Goal: Task Accomplishment & Management: Manage account settings

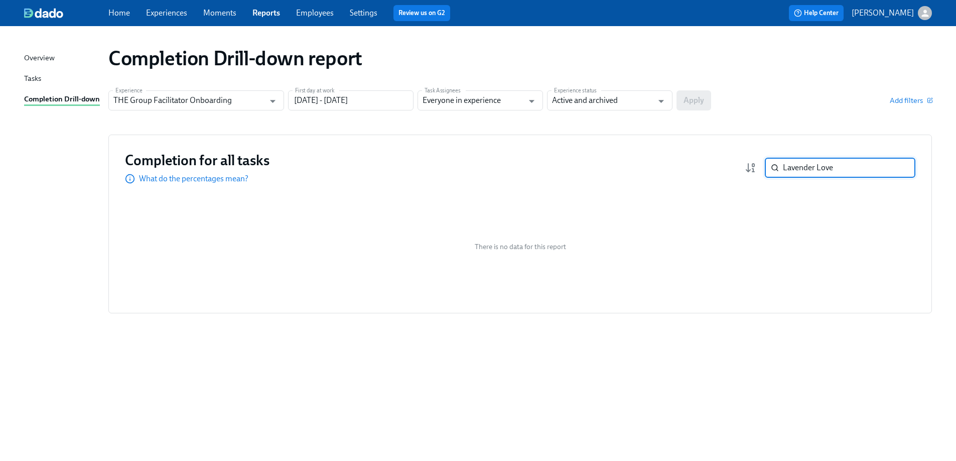
paste input "[PERSON_NAME]"
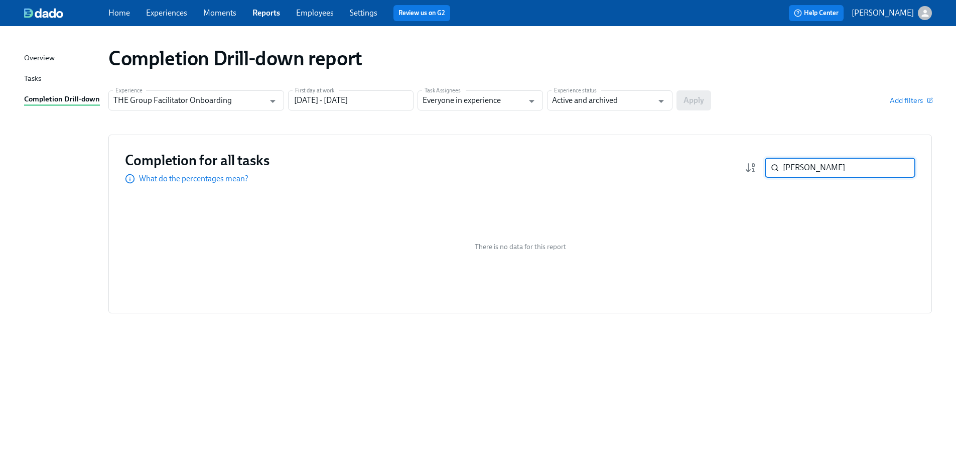
paste input "[PERSON_NAME]"
paste input "[PERSON_NAME]-Law"
paste input "[PERSON_NAME]"
type input "[PERSON_NAME]"
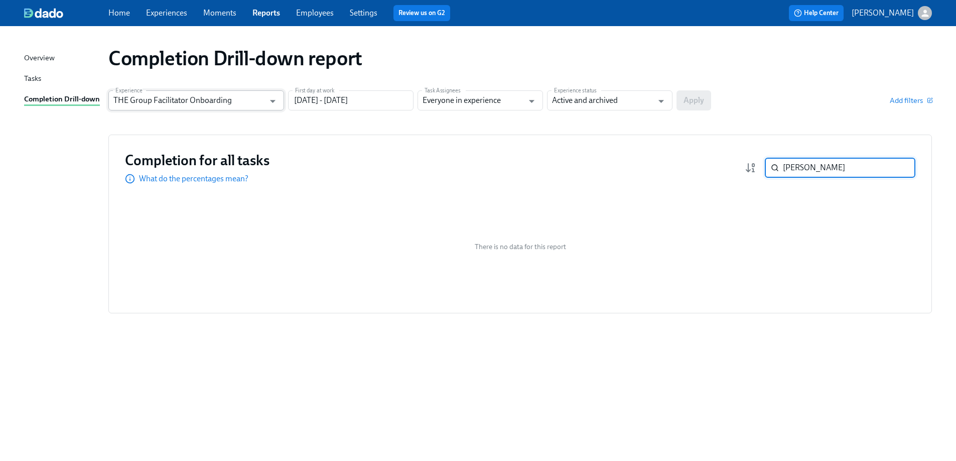
click at [193, 96] on input "THE Group Facilitator Onboarding" at bounding box center [188, 100] width 151 height 20
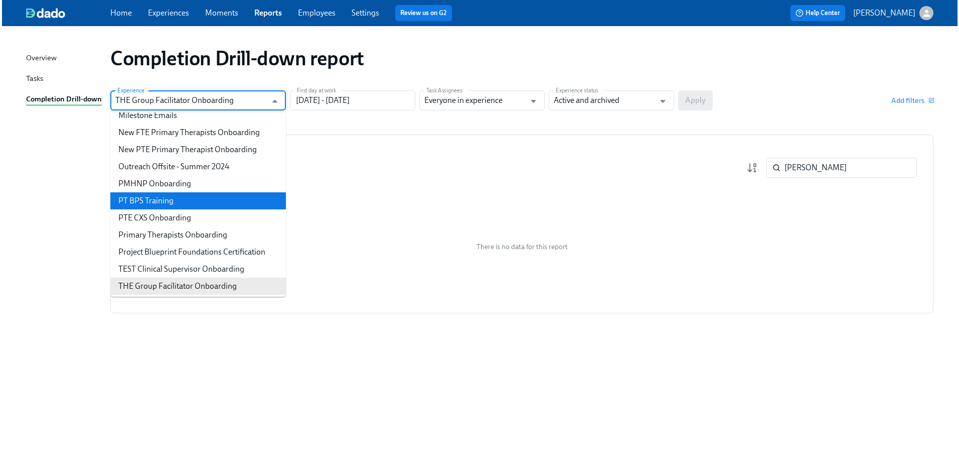
scroll to position [449, 0]
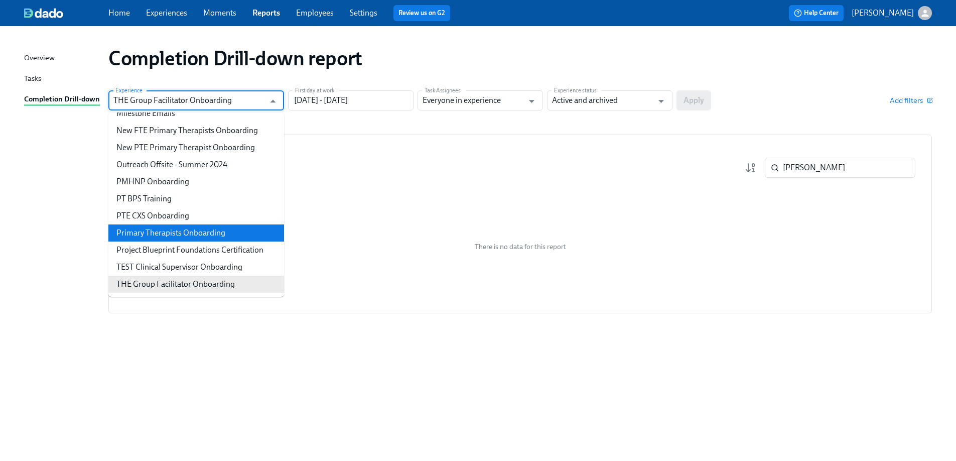
click at [172, 232] on li "Primary Therapists Onboarding" at bounding box center [196, 232] width 176 height 17
type input "Primary Therapists Onboarding"
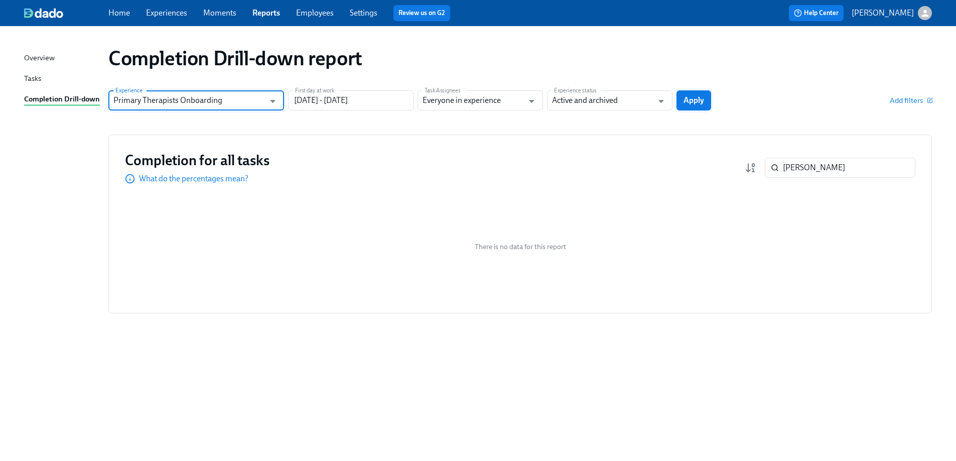
click at [698, 101] on span "Apply" at bounding box center [693, 100] width 21 height 10
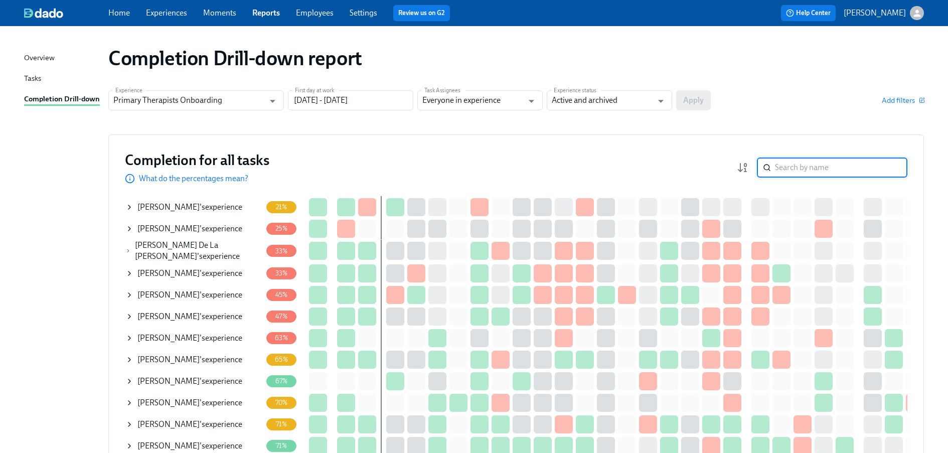
click at [819, 158] on input "search" at bounding box center [841, 168] width 132 height 20
paste input "[PERSON_NAME]"
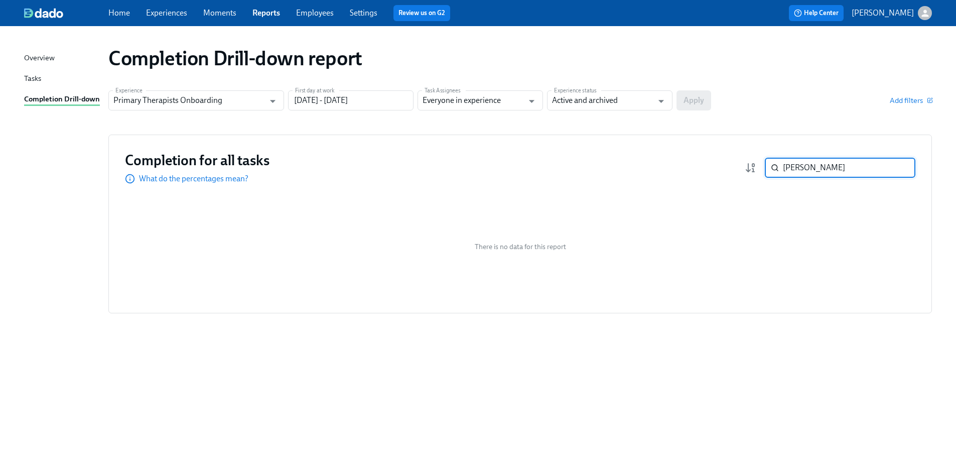
paste input "[PERSON_NAME]"
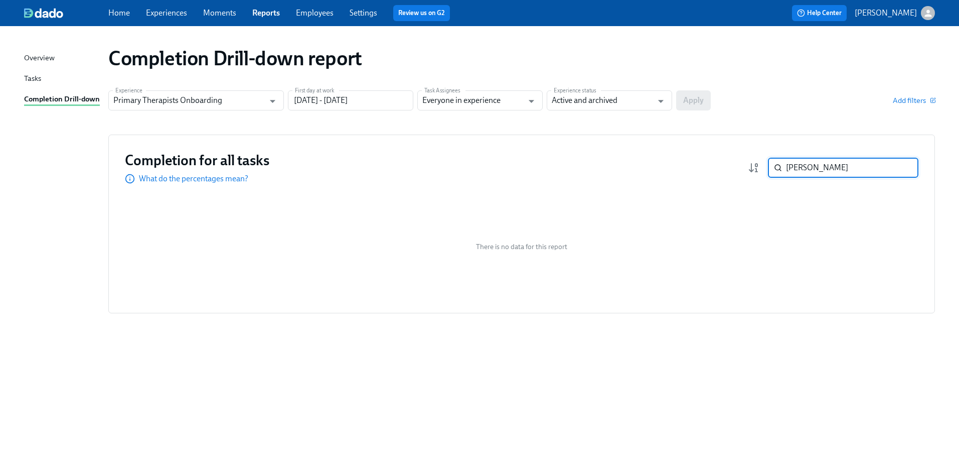
click at [803, 164] on input "[PERSON_NAME]" at bounding box center [852, 168] width 132 height 20
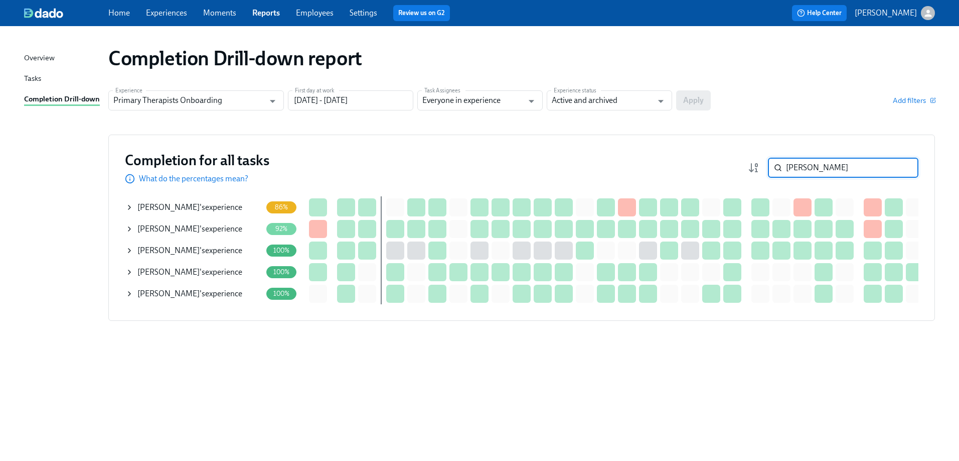
click at [813, 166] on input "Williams" at bounding box center [852, 168] width 132 height 20
paste input "Elizabeth Medina"
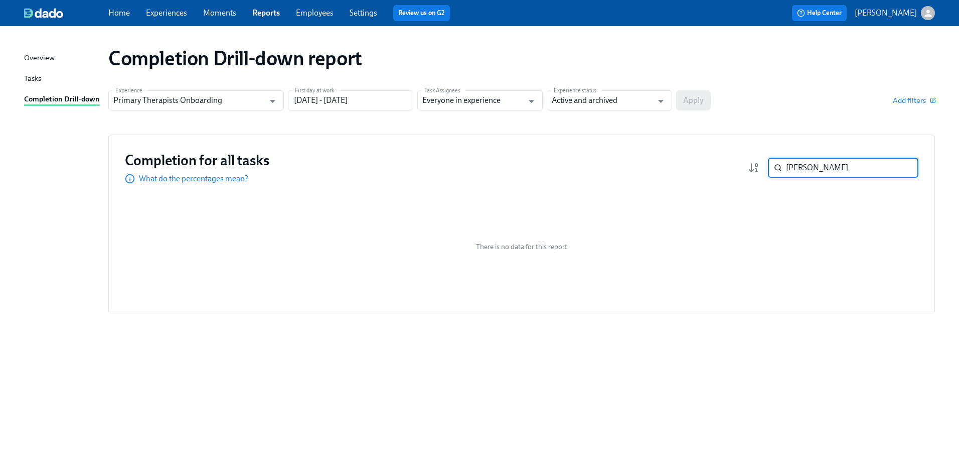
type input "Elizabeth Medina"
paste input "[PERSON_NAME]"
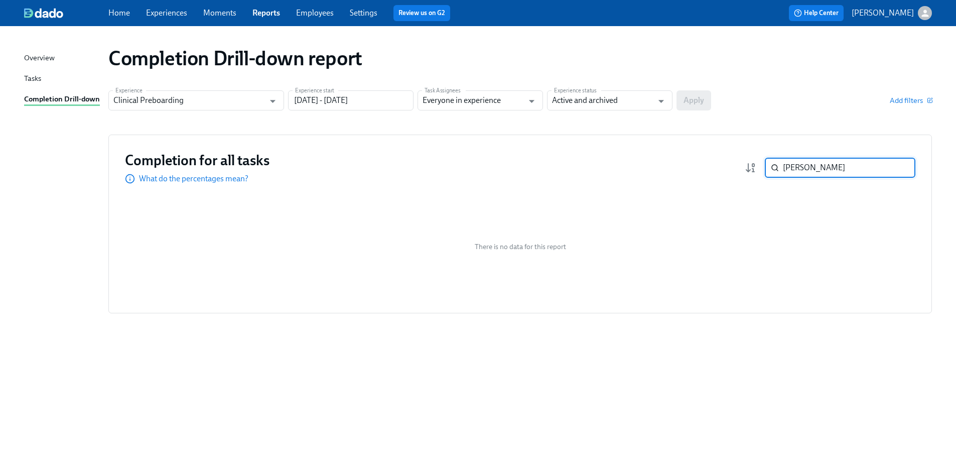
paste input "[PERSON_NAME]"
paste input "[PERSON_NAME]-Law"
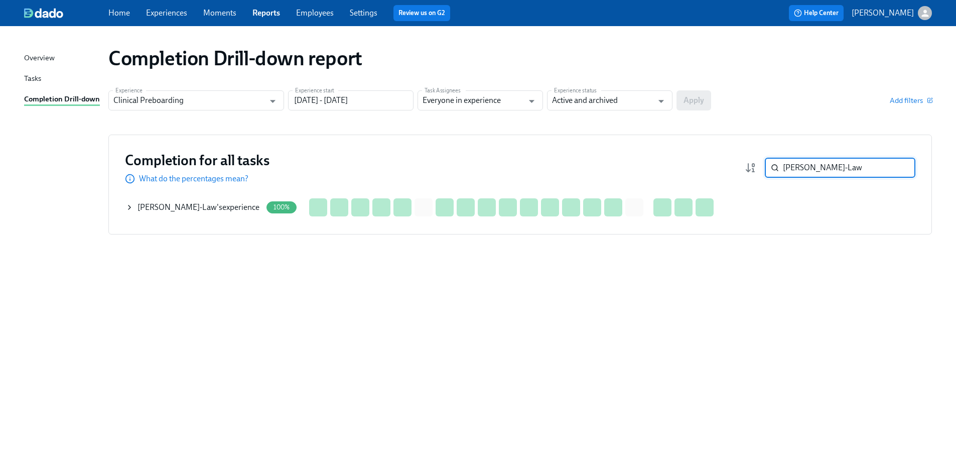
type input "[PERSON_NAME]-Law"
click at [132, 209] on icon at bounding box center [129, 207] width 8 height 8
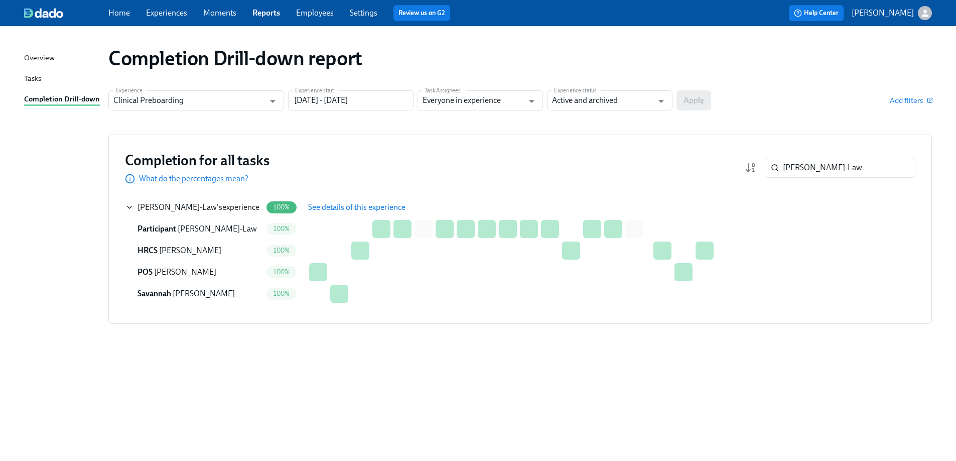
click at [346, 204] on span "See details of this experience" at bounding box center [356, 207] width 97 height 10
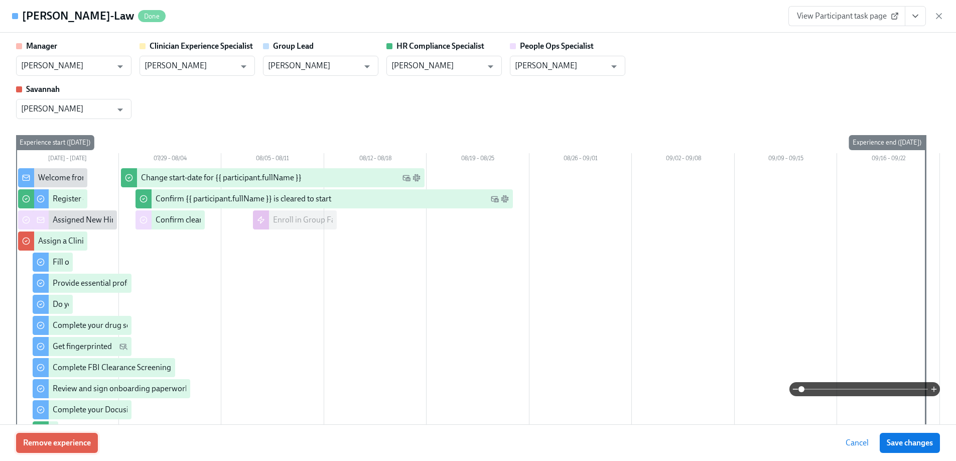
click at [71, 441] on span "Remove experience" at bounding box center [57, 442] width 68 height 10
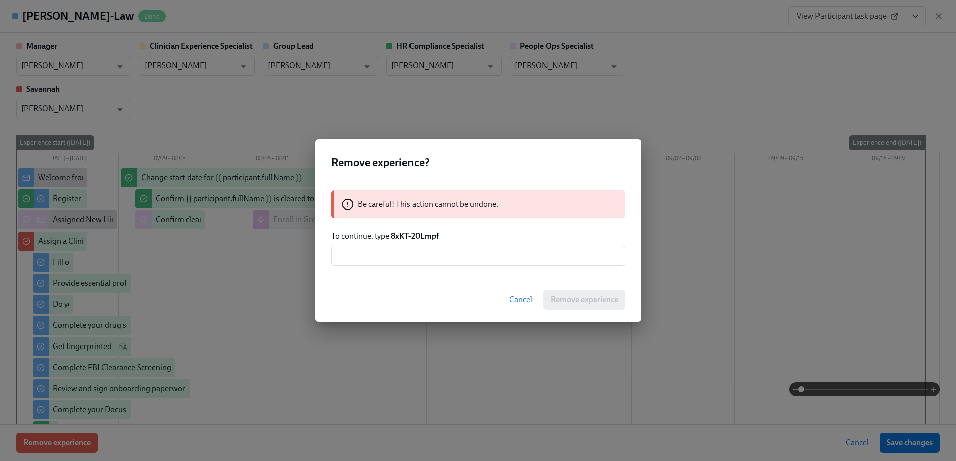
click at [418, 234] on strong "8xKT-20Lmpf" at bounding box center [415, 236] width 48 height 10
click at [444, 235] on p "To continue, type 8xKT-20Lmpf" at bounding box center [478, 235] width 294 height 11
drag, startPoint x: 424, startPoint y: 236, endPoint x: 395, endPoint y: 235, distance: 28.6
click at [395, 235] on p "To continue, type 8xKT-20Lmpf" at bounding box center [478, 235] width 294 height 11
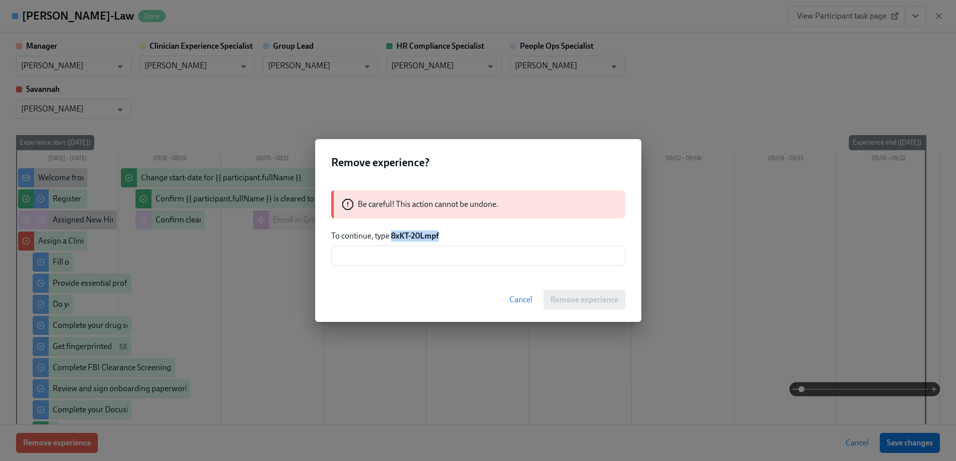
copy strong "8xKT-20Lmpf"
click at [398, 253] on input "text" at bounding box center [478, 255] width 294 height 20
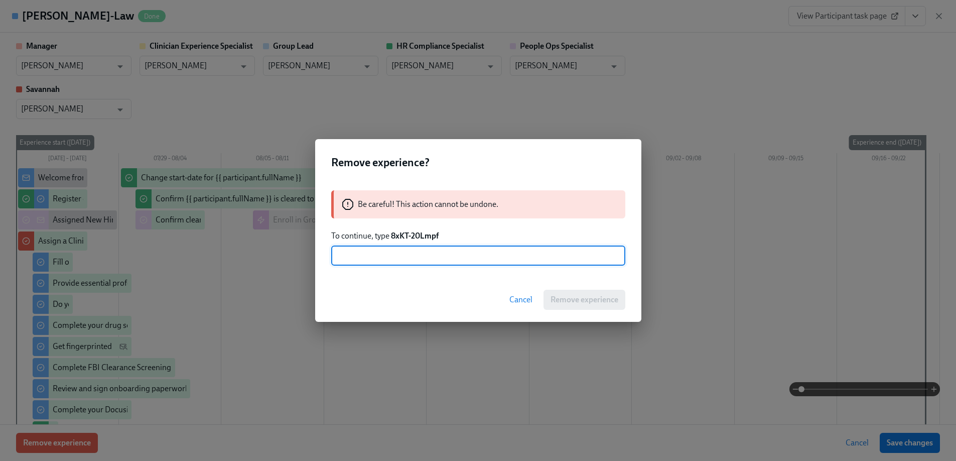
paste input "8xKT-20Lmpf"
type input "8xKT-20Lmpf"
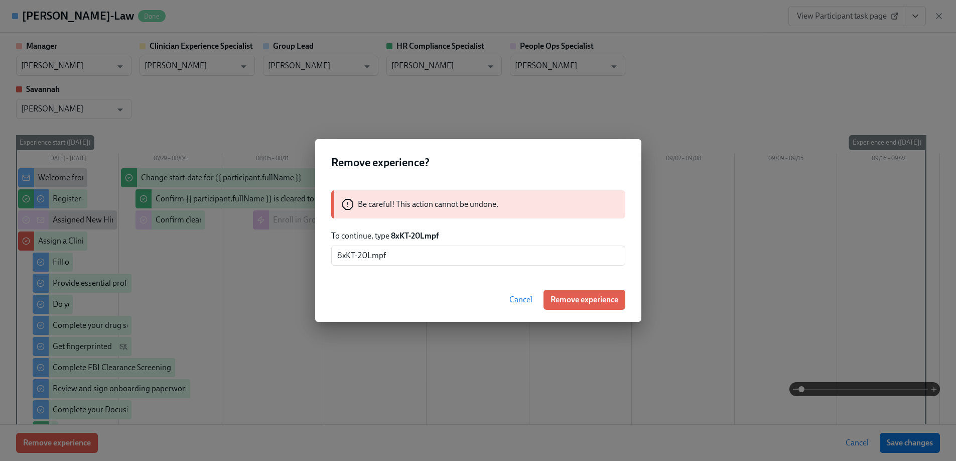
click at [566, 288] on div "Cancel Remove experience" at bounding box center [478, 299] width 326 height 44
click at [574, 305] on button "Remove experience" at bounding box center [584, 299] width 82 height 20
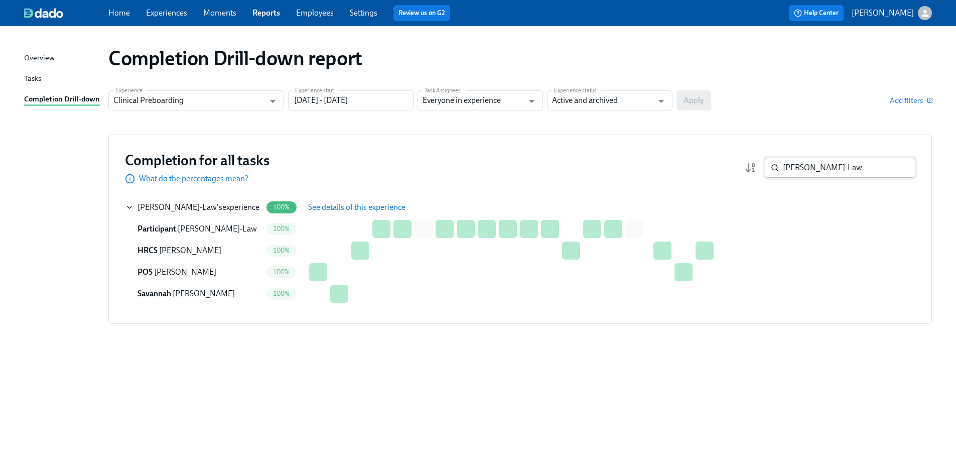
click at [845, 164] on input "[PERSON_NAME]-Law" at bounding box center [849, 168] width 132 height 20
paste input "[PERSON_NAME]"
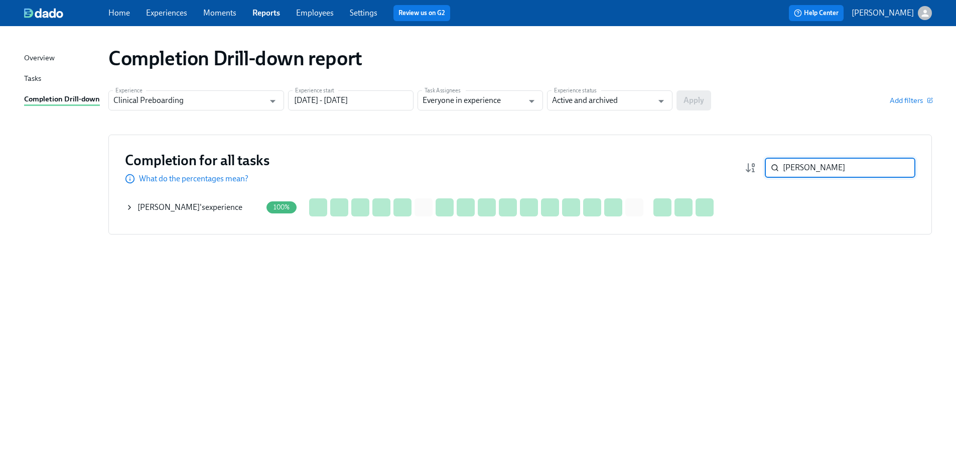
type input "[PERSON_NAME]"
click at [128, 205] on icon at bounding box center [129, 207] width 8 height 8
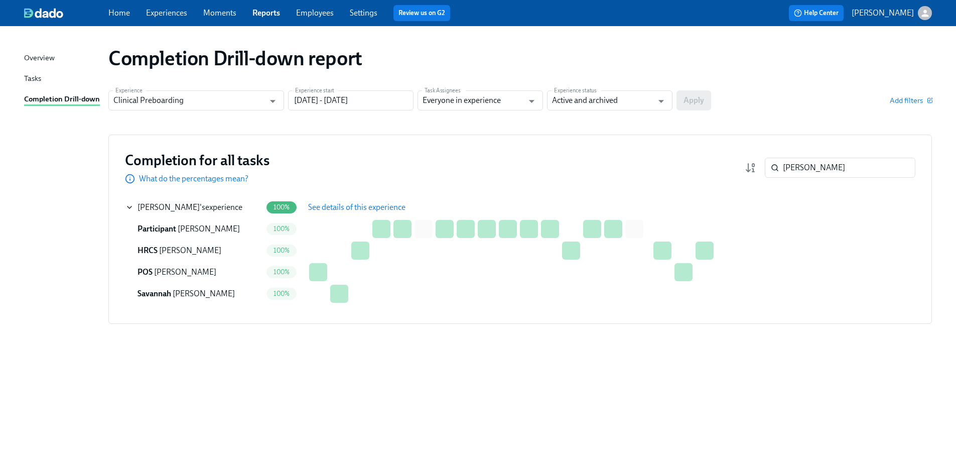
click at [327, 200] on button "See details of this experience" at bounding box center [356, 207] width 111 height 20
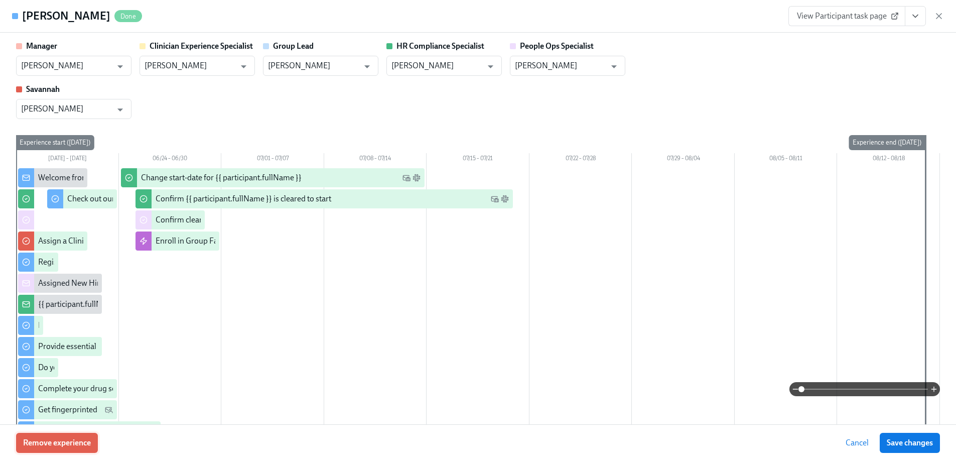
click at [59, 441] on span "Remove experience" at bounding box center [57, 442] width 68 height 10
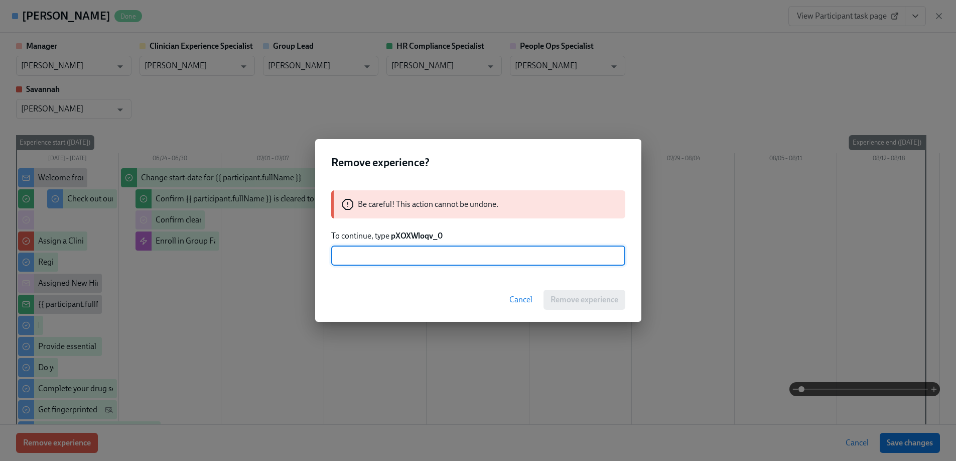
click at [406, 238] on strong "pXOXWloqv_0" at bounding box center [417, 236] width 52 height 10
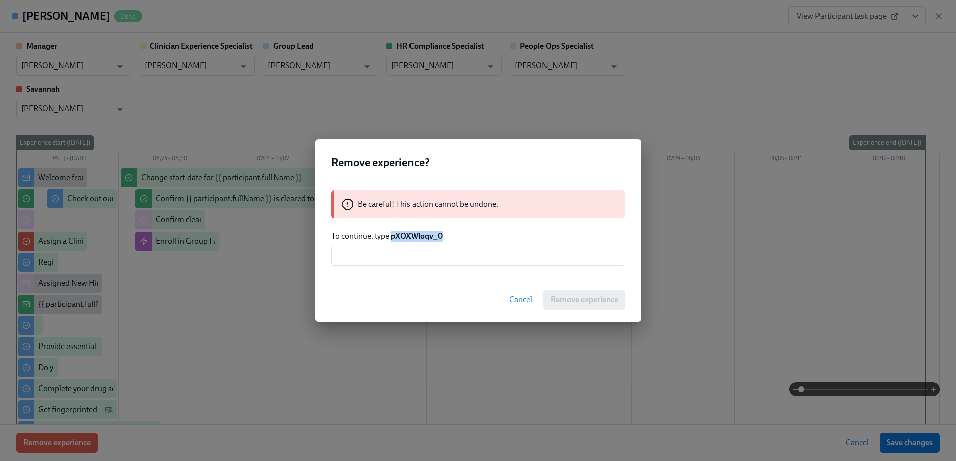
click at [406, 238] on strong "pXOXWloqv_0" at bounding box center [417, 236] width 52 height 10
copy strong "pXOXWloqv_0"
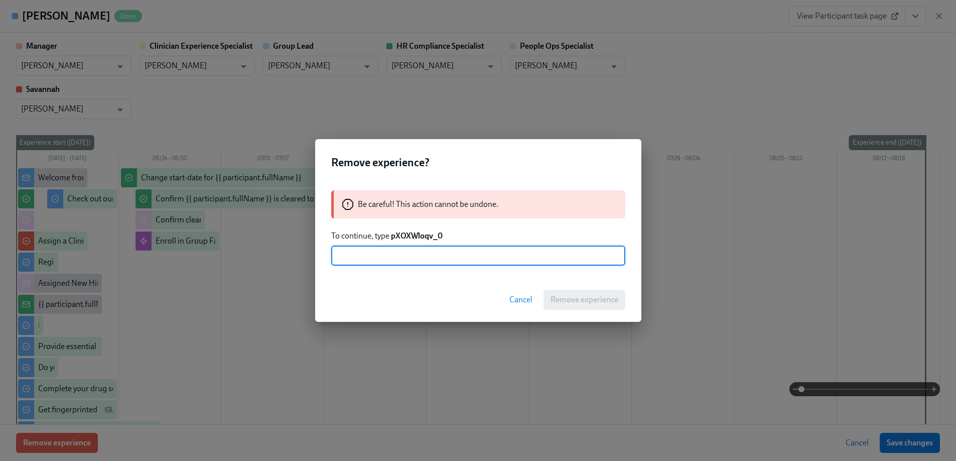
click at [470, 252] on input "text" at bounding box center [478, 255] width 294 height 20
paste input "pXOXWloqv_0"
type input "pXOXWloqv_0"
click at [608, 299] on span "Remove experience" at bounding box center [584, 299] width 68 height 10
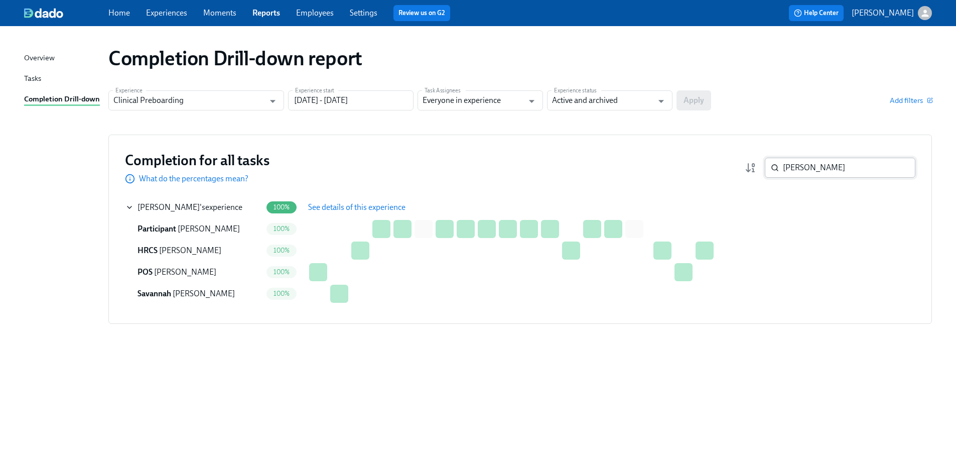
click at [805, 161] on input "[PERSON_NAME]" at bounding box center [849, 168] width 132 height 20
paste input "[PERSON_NAME]"
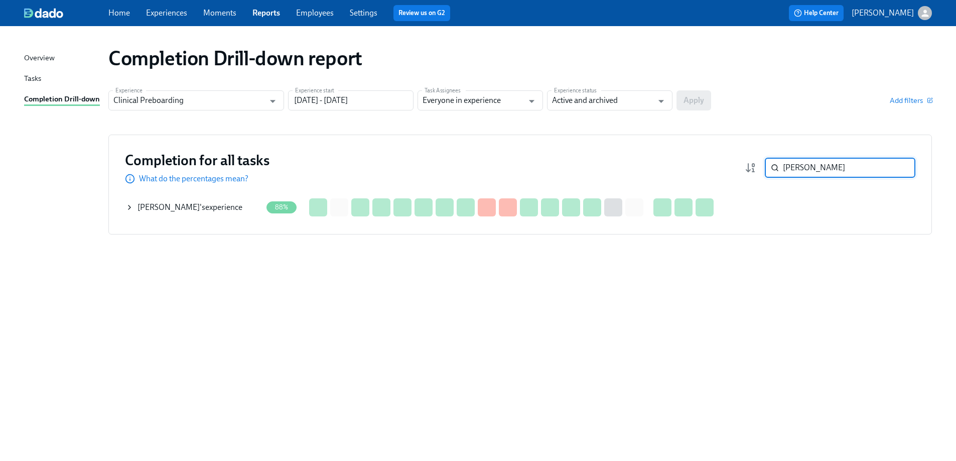
type input "[PERSON_NAME]"
click at [129, 209] on icon at bounding box center [129, 207] width 8 height 8
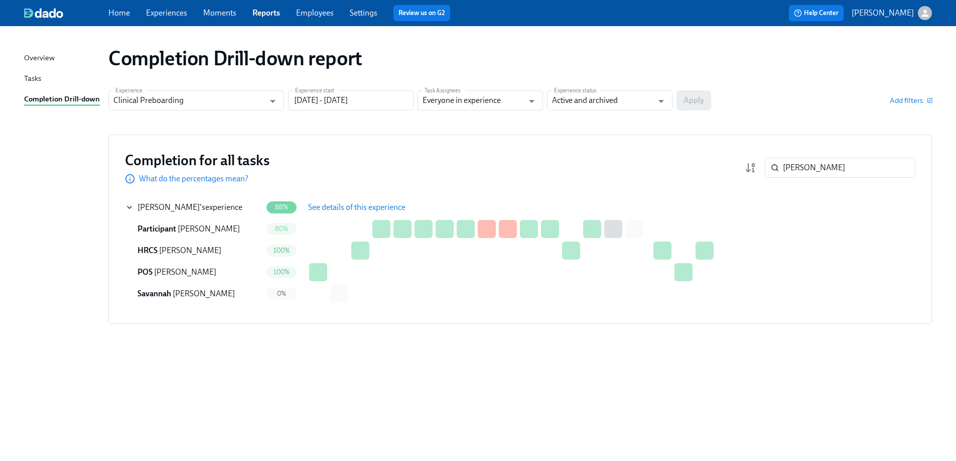
click at [339, 211] on span "See details of this experience" at bounding box center [356, 207] width 97 height 10
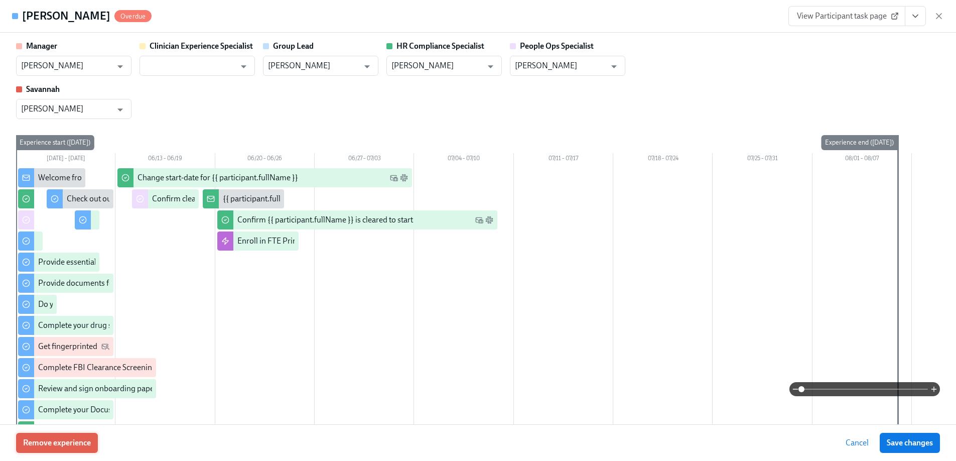
click at [71, 442] on span "Remove experience" at bounding box center [57, 442] width 68 height 10
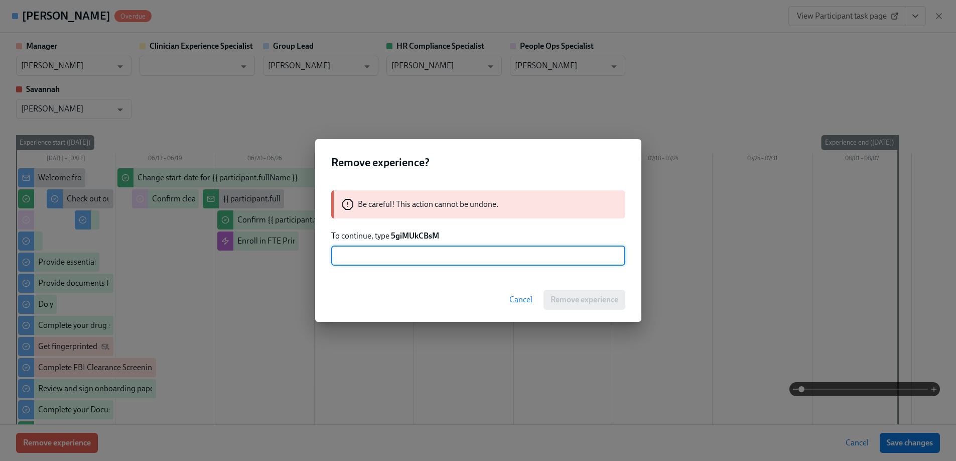
click at [424, 232] on strong "5giMUkCBsM" at bounding box center [415, 236] width 48 height 10
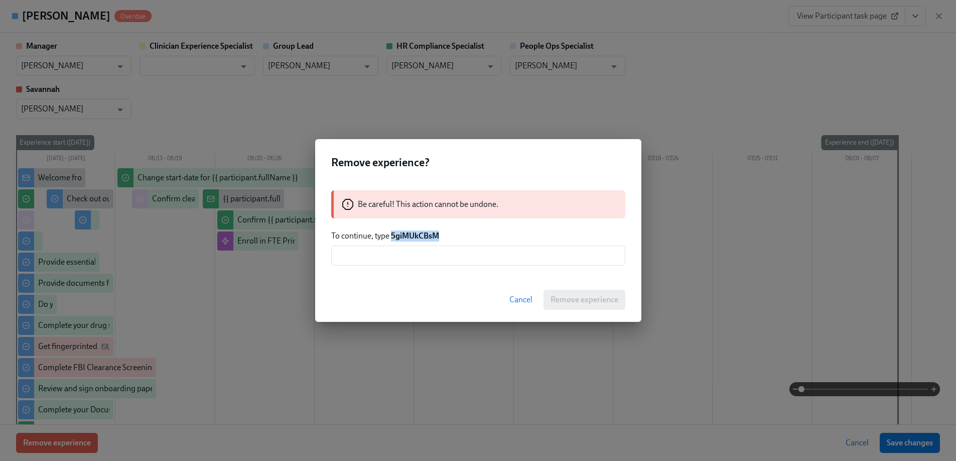
click at [424, 232] on strong "5giMUkCBsM" at bounding box center [415, 236] width 48 height 10
copy strong "5giMUkCBsM"
click at [421, 258] on input "text" at bounding box center [478, 255] width 294 height 20
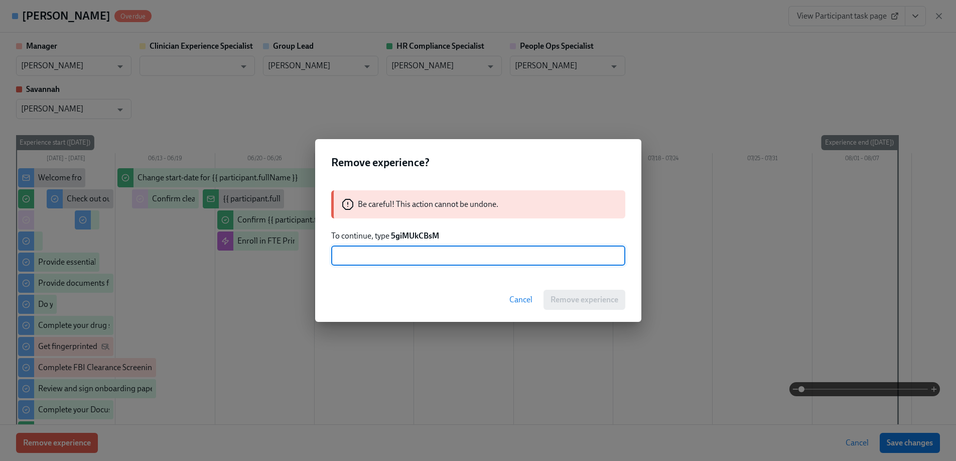
paste input "5giMUkCBsM"
type input "5giMUkCBsM"
click at [577, 305] on button "Remove experience" at bounding box center [584, 299] width 82 height 20
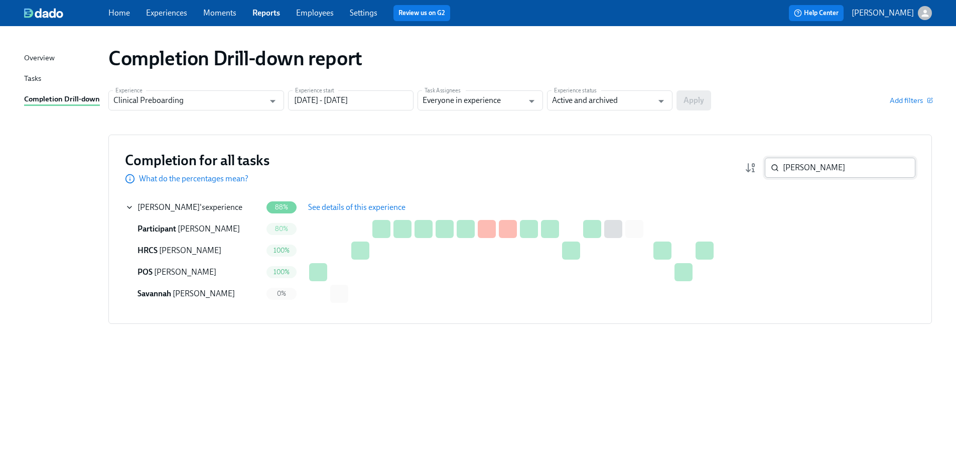
click at [829, 165] on input "[PERSON_NAME]" at bounding box center [849, 168] width 132 height 20
paste input "[PERSON_NAME]"
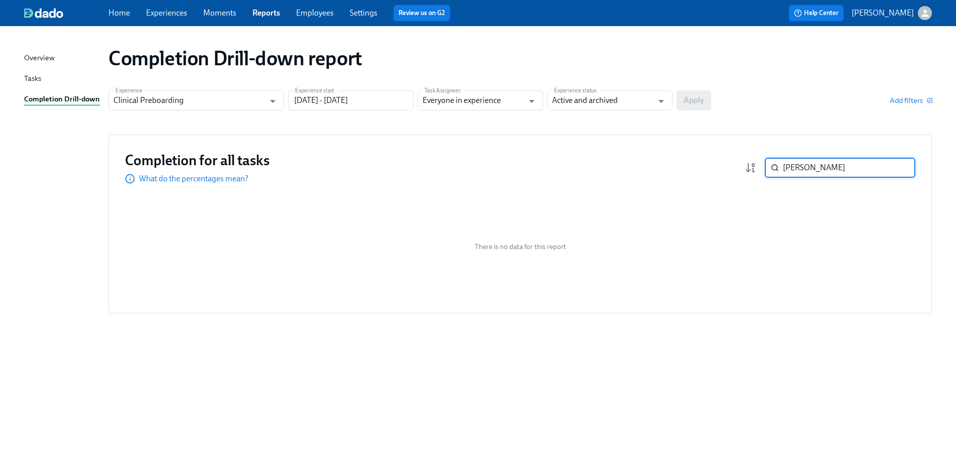
paste input "[PERSON_NAME]"
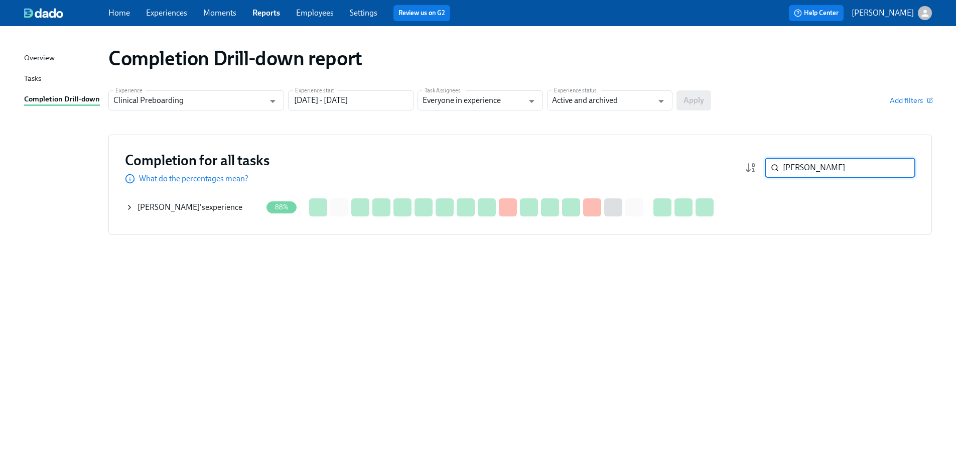
type input "[PERSON_NAME]"
click at [130, 206] on icon at bounding box center [129, 207] width 8 height 8
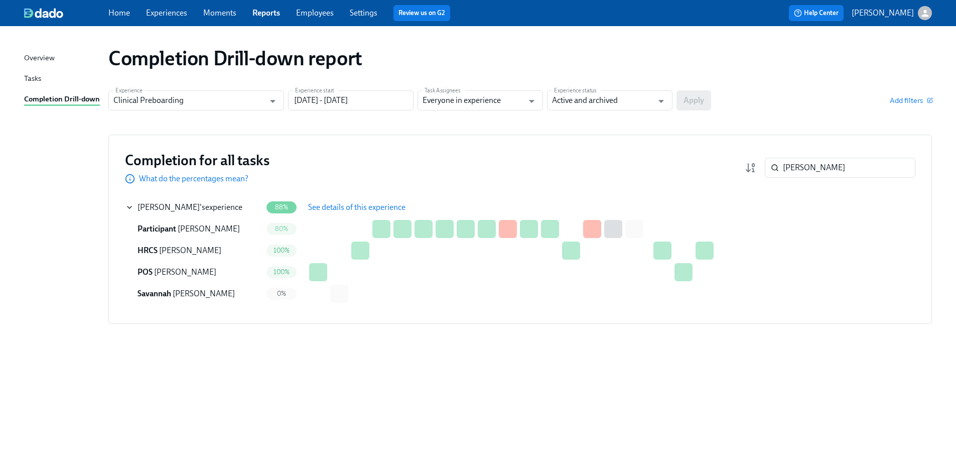
click at [323, 208] on span "See details of this experience" at bounding box center [356, 207] width 97 height 10
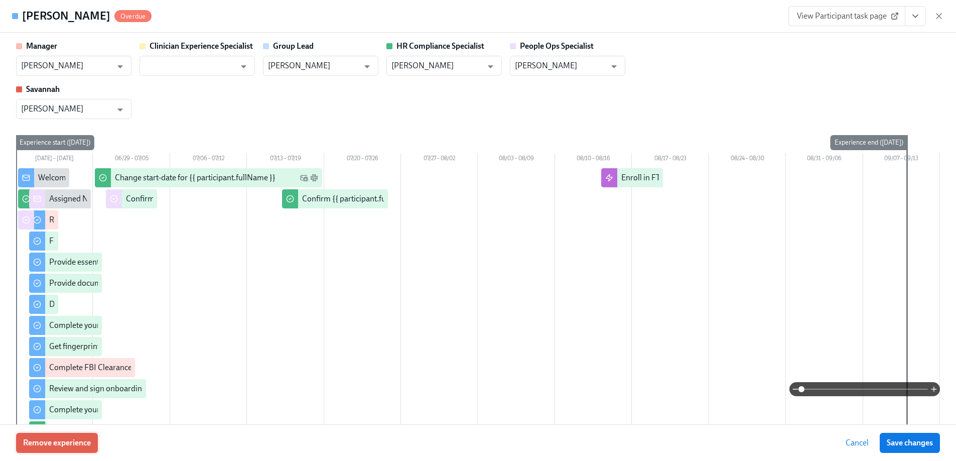
click at [63, 438] on span "Remove experience" at bounding box center [57, 442] width 68 height 10
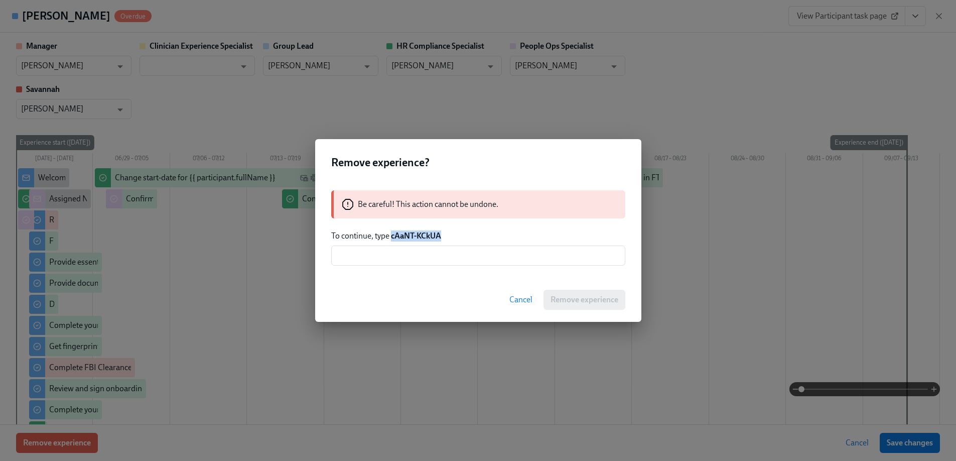
drag, startPoint x: 458, startPoint y: 237, endPoint x: 392, endPoint y: 235, distance: 65.7
click at [392, 235] on p "To continue, type cAaNT-KCkUA" at bounding box center [478, 235] width 294 height 11
copy strong "cAaNT-KCkUA"
click at [418, 256] on input "text" at bounding box center [478, 255] width 294 height 20
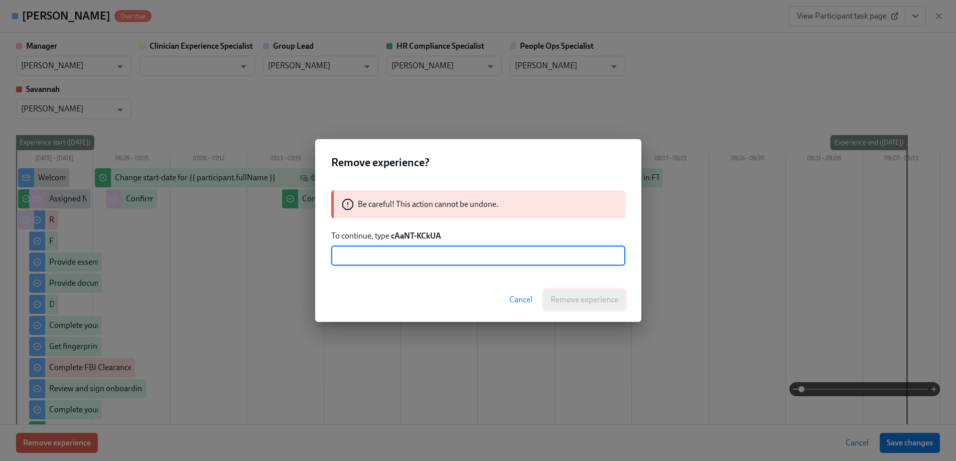
paste input "cAaNT-KCkUA"
type input "cAaNT-KCkUA"
click at [571, 297] on span "Remove experience" at bounding box center [584, 299] width 68 height 10
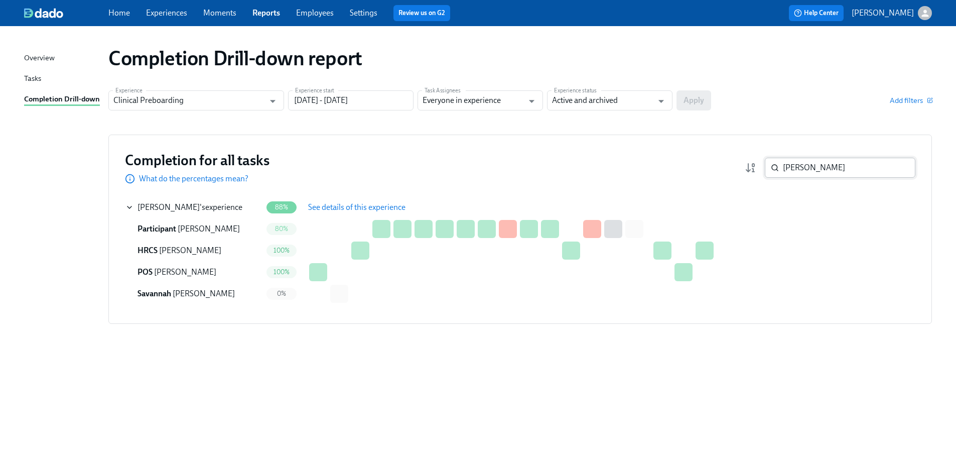
click at [827, 173] on input "[PERSON_NAME]" at bounding box center [849, 168] width 132 height 20
paste input "[PERSON_NAME]"
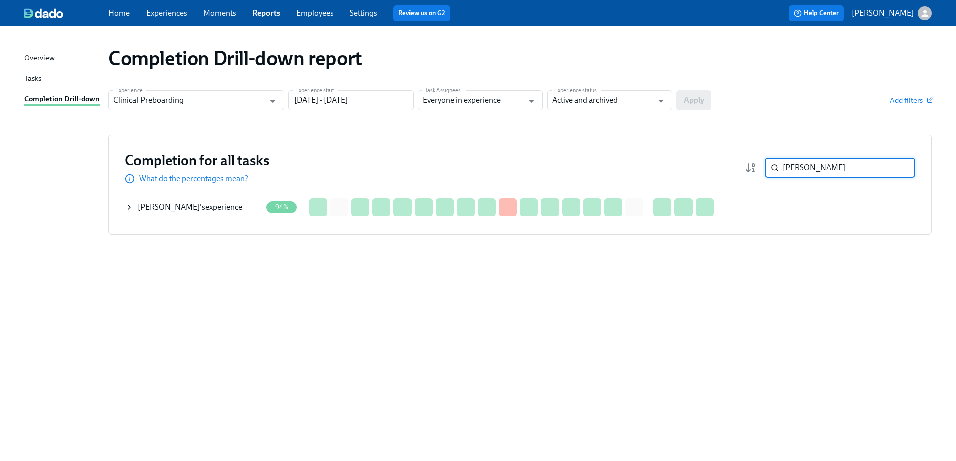
type input "[PERSON_NAME]"
click at [129, 206] on icon at bounding box center [129, 207] width 8 height 8
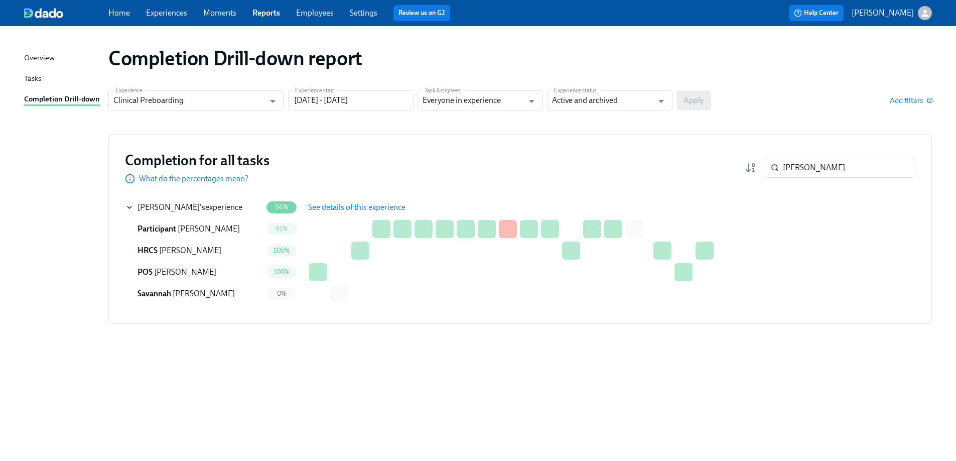
drag, startPoint x: 337, startPoint y: 209, endPoint x: 267, endPoint y: 237, distance: 75.0
click at [337, 210] on span "See details of this experience" at bounding box center [356, 207] width 97 height 10
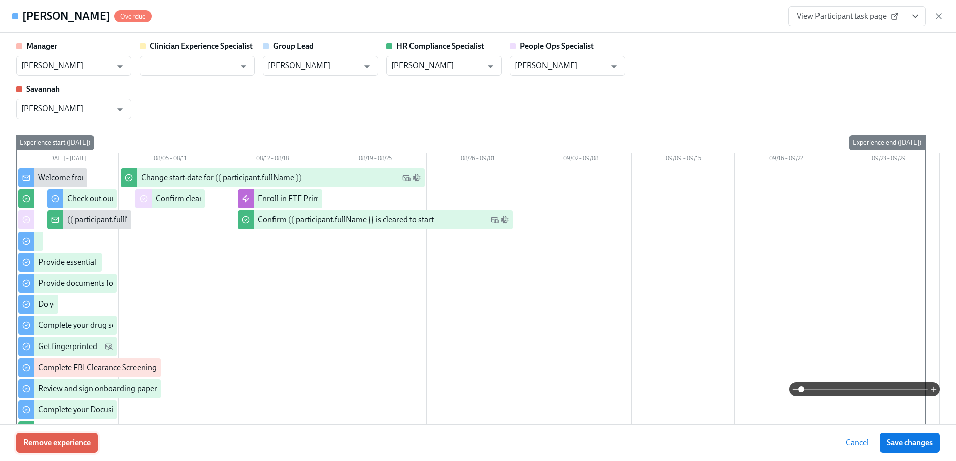
click at [56, 436] on button "Remove experience" at bounding box center [57, 442] width 82 height 20
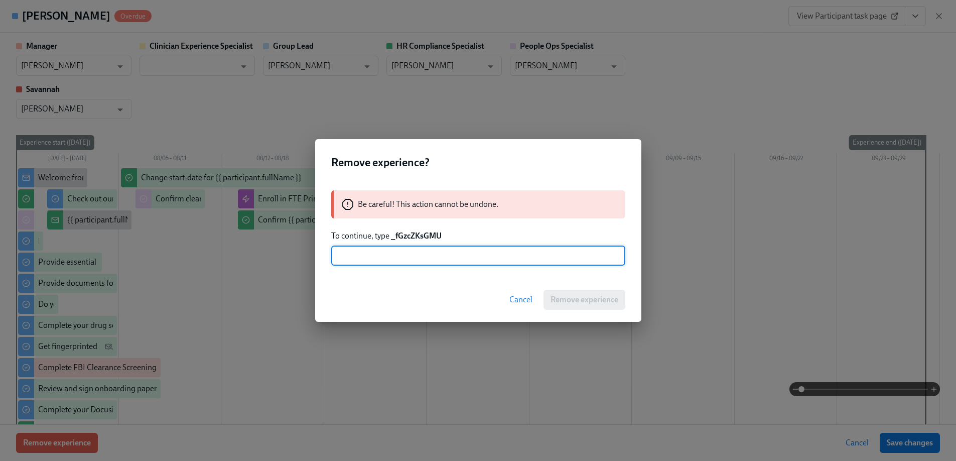
click at [421, 238] on strong "_fGzcZKsGMU" at bounding box center [416, 236] width 51 height 10
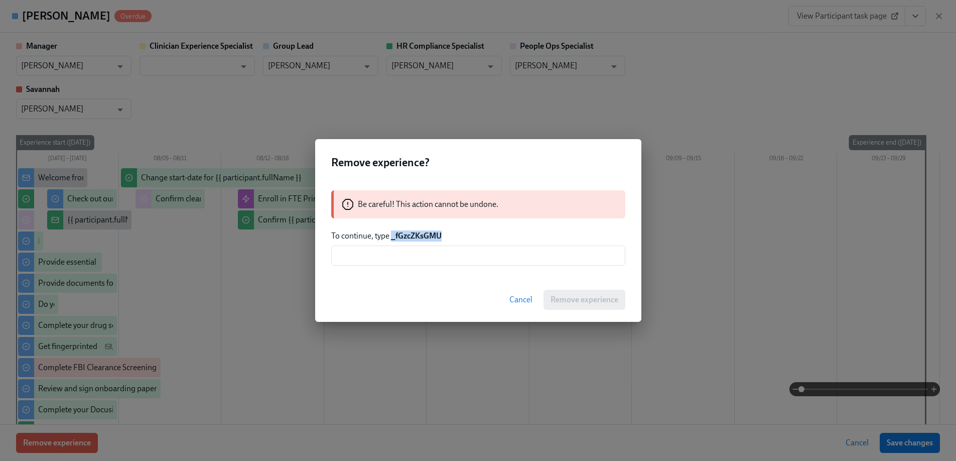
click at [421, 238] on strong "_fGzcZKsGMU" at bounding box center [416, 236] width 51 height 10
copy strong "_fGzcZKsGMU"
click at [420, 252] on input "text" at bounding box center [478, 255] width 294 height 20
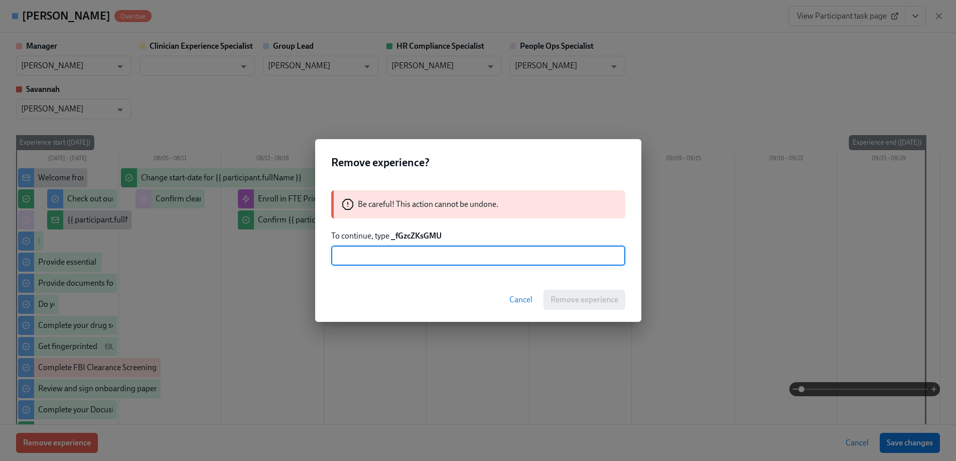
paste input "_fGzcZKsGMU"
type input "_fGzcZKsGMU"
click at [556, 303] on span "Remove experience" at bounding box center [584, 299] width 68 height 10
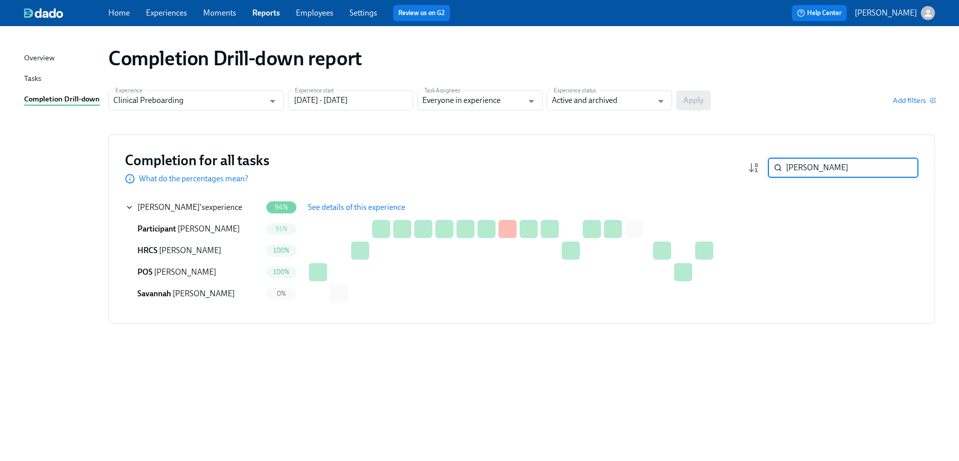
click at [841, 168] on input "[PERSON_NAME]" at bounding box center [852, 168] width 132 height 20
paste input "[PERSON_NAME]"
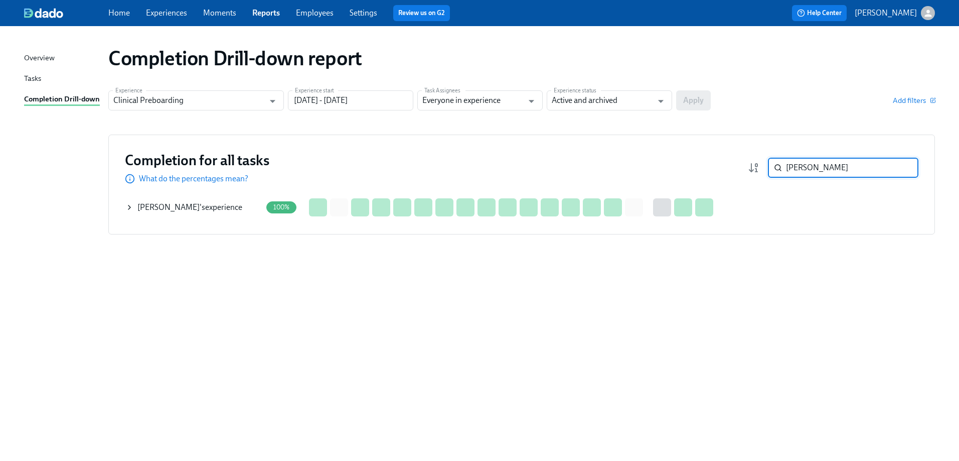
type input "[PERSON_NAME]"
click at [130, 210] on icon at bounding box center [129, 207] width 8 height 8
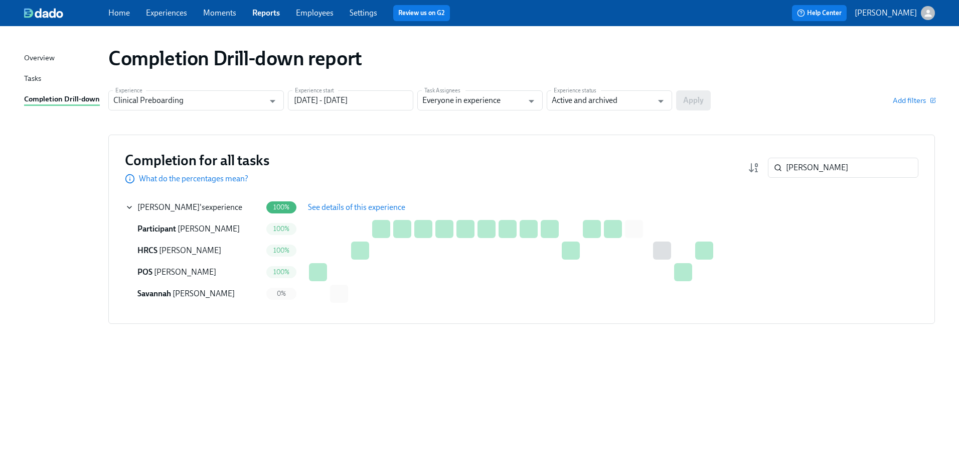
click at [374, 202] on span "See details of this experience" at bounding box center [356, 207] width 97 height 10
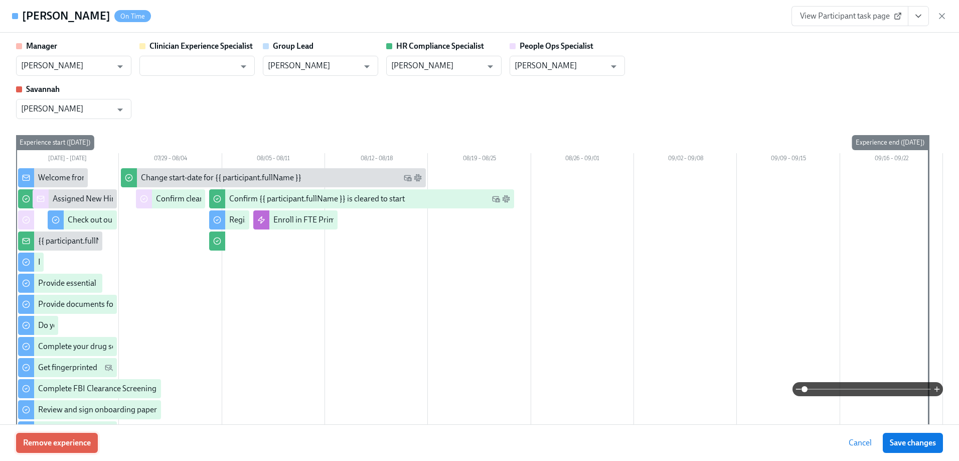
click at [66, 439] on span "Remove experience" at bounding box center [57, 442] width 68 height 10
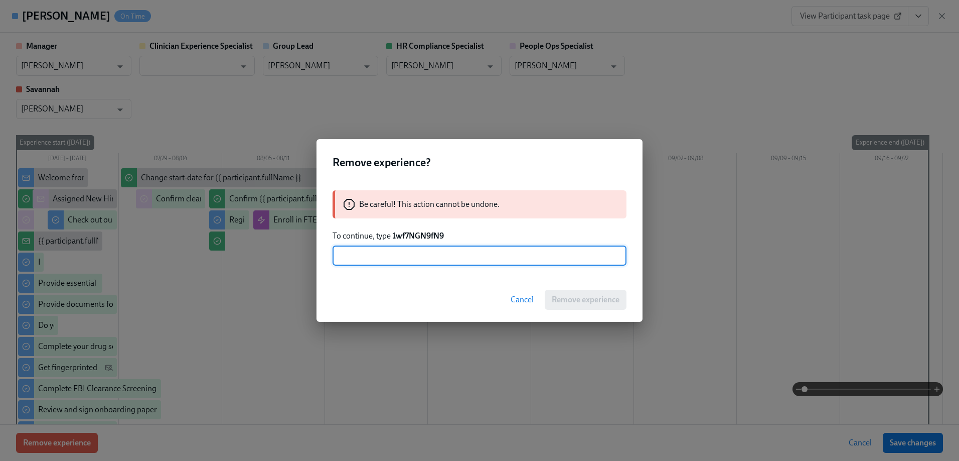
click at [416, 232] on strong "1wf7NGN9fN9" at bounding box center [418, 236] width 52 height 10
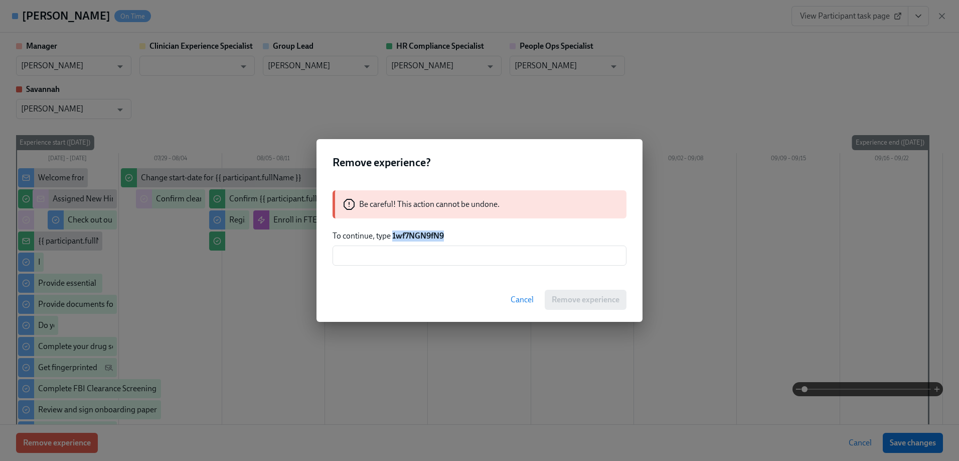
click at [416, 232] on strong "1wf7NGN9fN9" at bounding box center [418, 236] width 52 height 10
copy strong "1wf7NGN9fN9"
click at [441, 252] on input "text" at bounding box center [480, 255] width 294 height 20
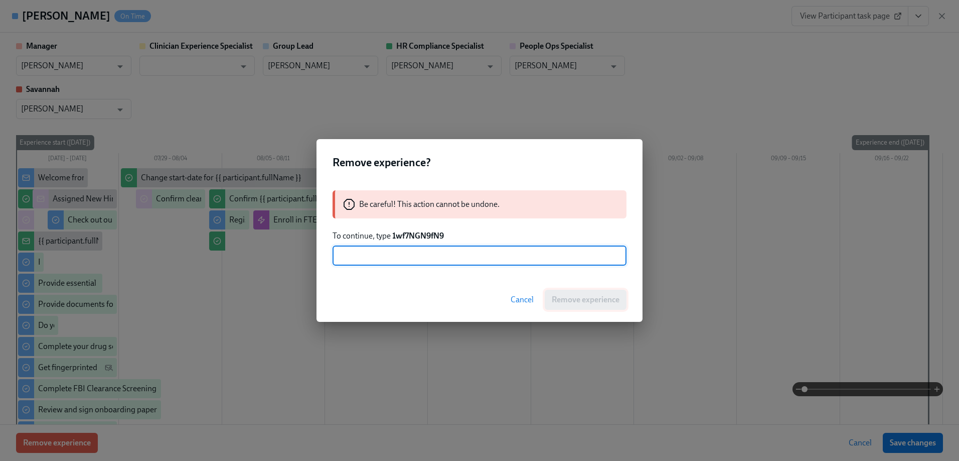
paste input "1wf7NGN9fN9"
type input "1wf7NGN9fN9"
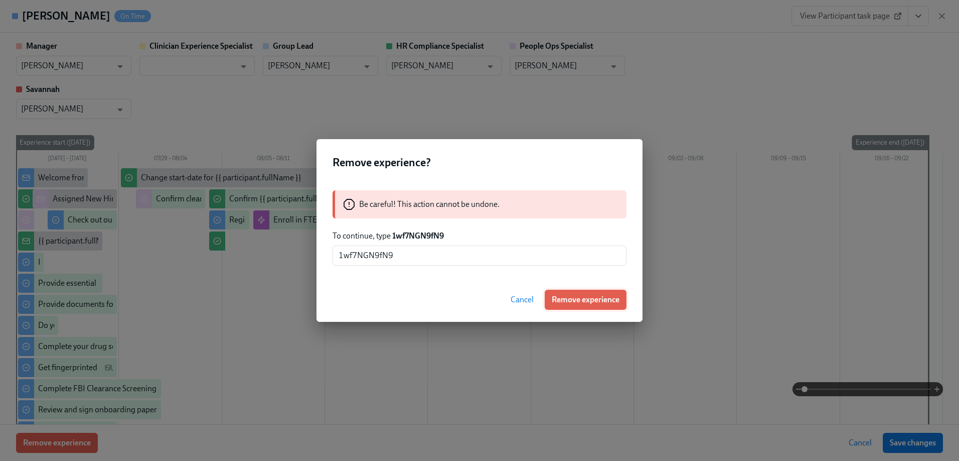
click at [560, 306] on button "Remove experience" at bounding box center [586, 299] width 82 height 20
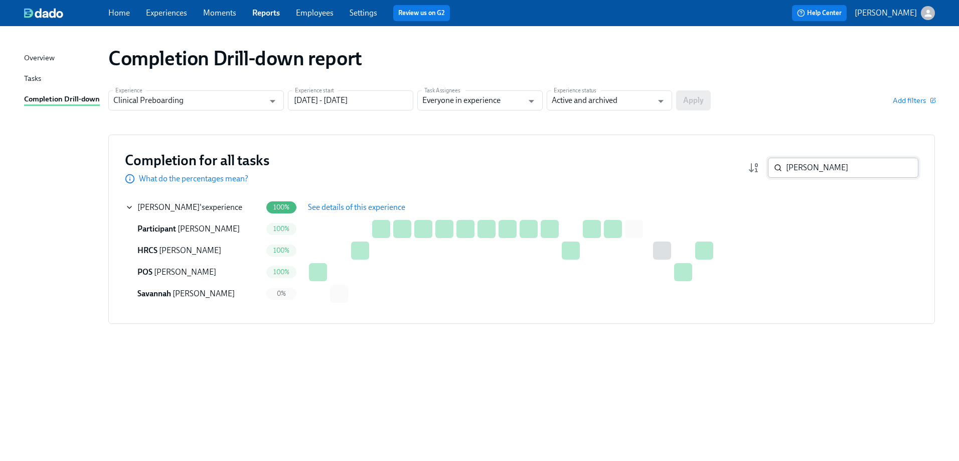
click at [838, 165] on input "[PERSON_NAME]" at bounding box center [852, 168] width 132 height 20
paste input "[PERSON_NAME]"
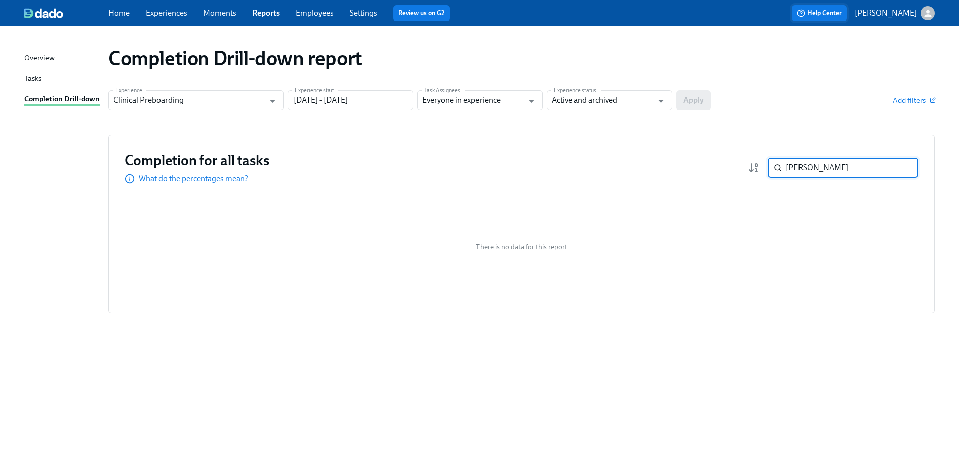
paste input "Elizabeth Medina"
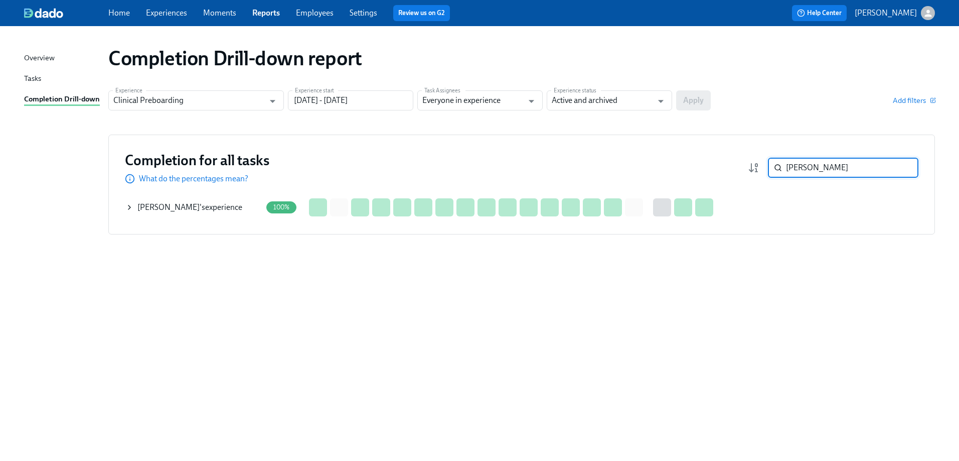
type input "Elizabeth Medina"
drag, startPoint x: 131, startPoint y: 201, endPoint x: 140, endPoint y: 200, distance: 8.7
click at [131, 203] on div "Elizabeth Medina 's experience" at bounding box center [193, 207] width 136 height 20
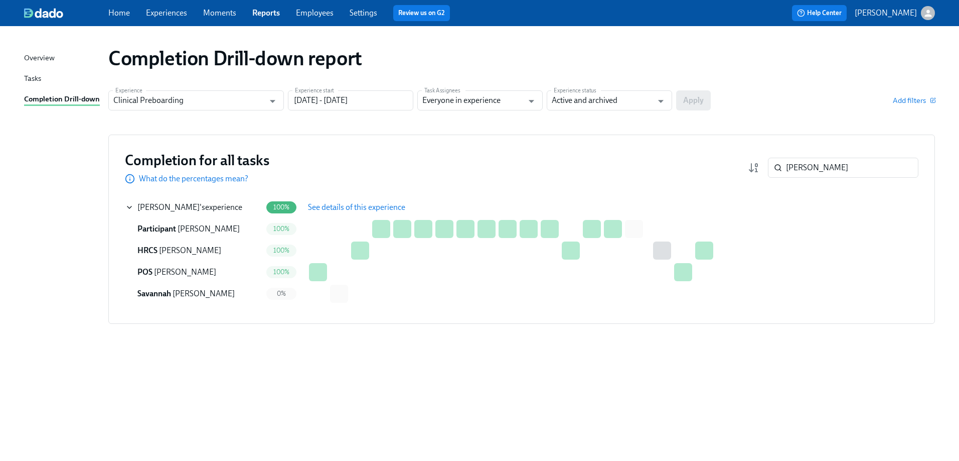
click at [392, 206] on span "See details of this experience" at bounding box center [356, 207] width 97 height 10
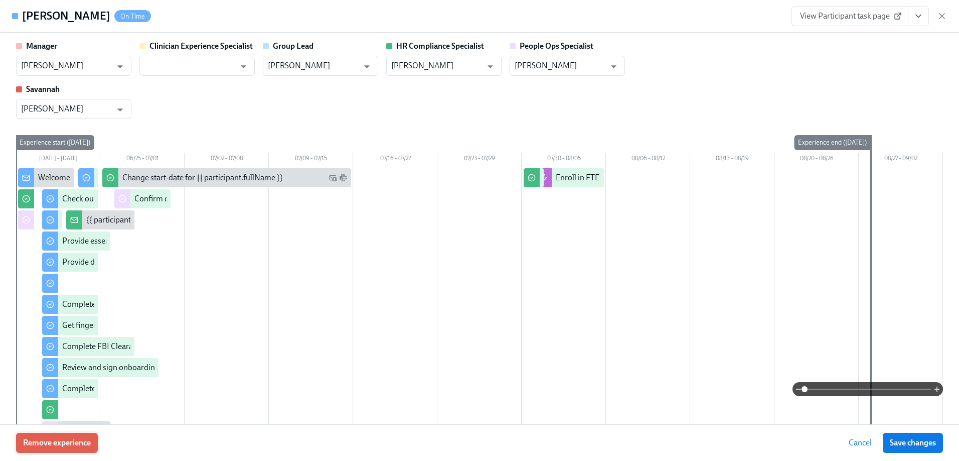
click at [53, 440] on span "Remove experience" at bounding box center [57, 442] width 68 height 10
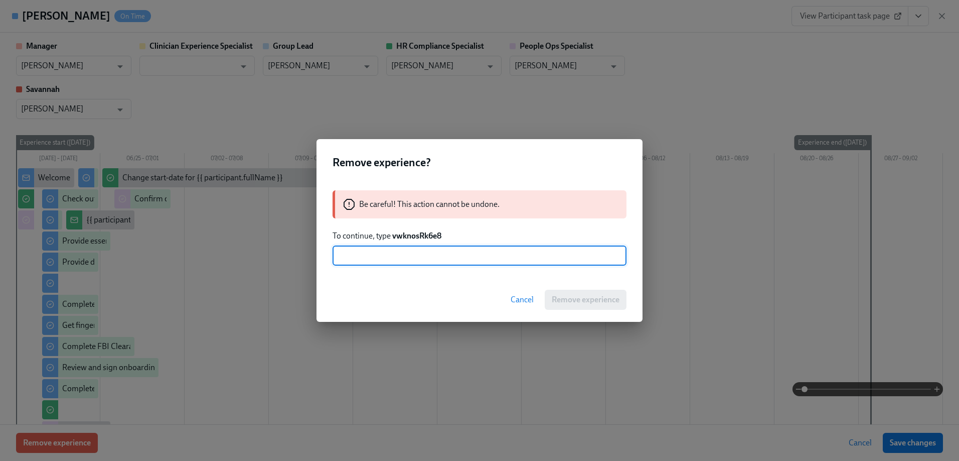
click at [429, 235] on strong "vwknosRk6e8" at bounding box center [416, 236] width 49 height 10
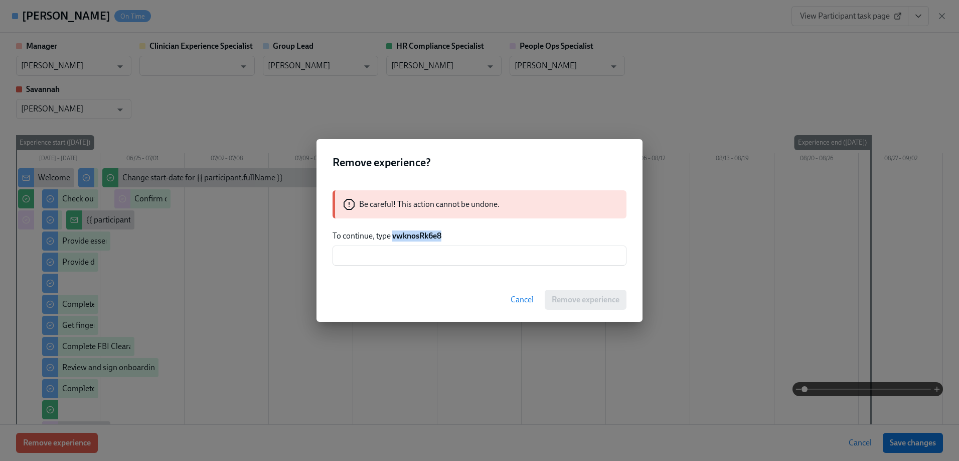
click at [429, 235] on strong "vwknosRk6e8" at bounding box center [416, 236] width 49 height 10
copy strong "vwknosRk6e8"
click at [428, 253] on input "text" at bounding box center [480, 255] width 294 height 20
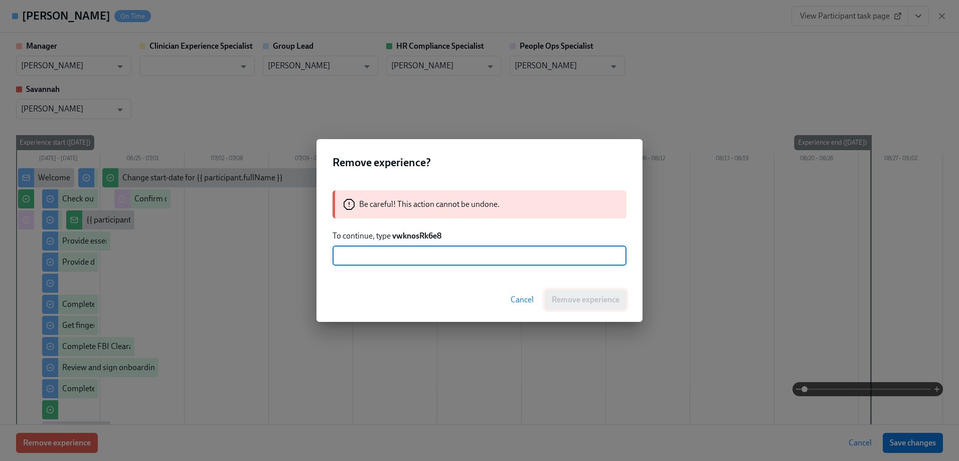
paste input "vwknosRk6e8"
type input "vwknosRk6e8"
drag, startPoint x: 571, startPoint y: 301, endPoint x: 570, endPoint y: 293, distance: 7.5
click at [570, 301] on span "Remove experience" at bounding box center [586, 299] width 68 height 10
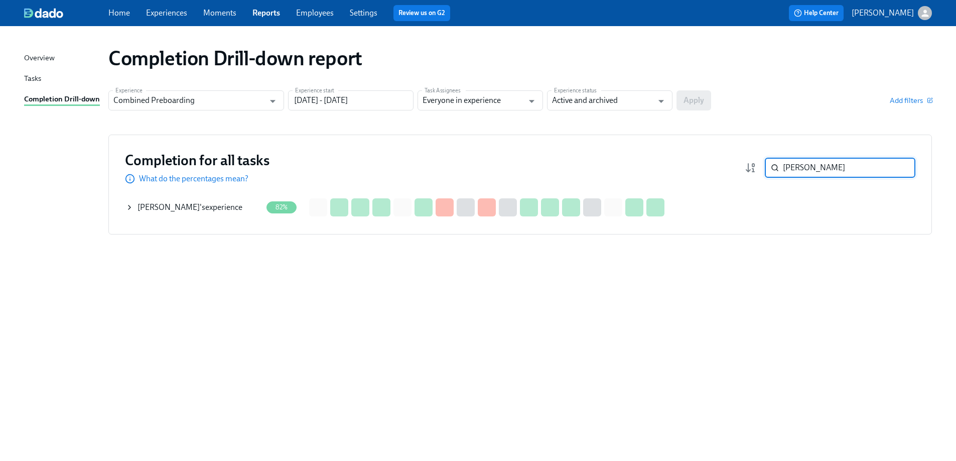
type input "[PERSON_NAME]"
click at [131, 205] on icon at bounding box center [129, 207] width 8 height 8
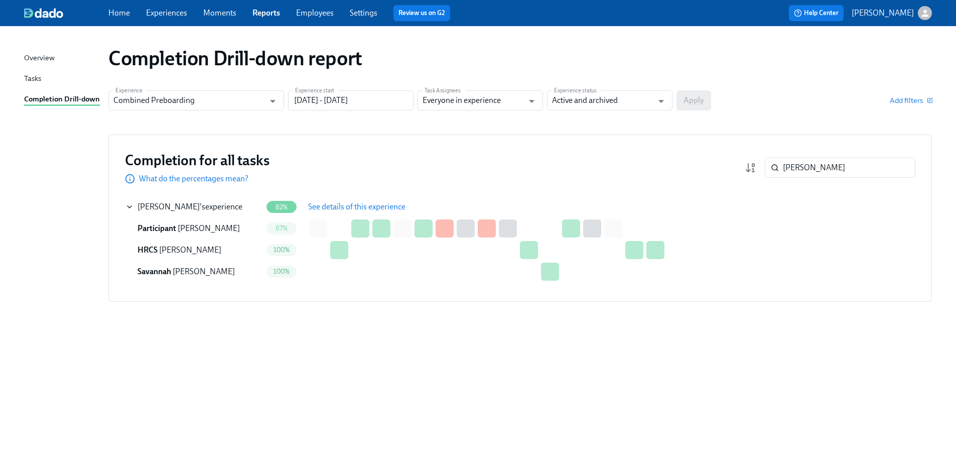
click at [312, 212] on button "See details of this experience" at bounding box center [356, 207] width 111 height 20
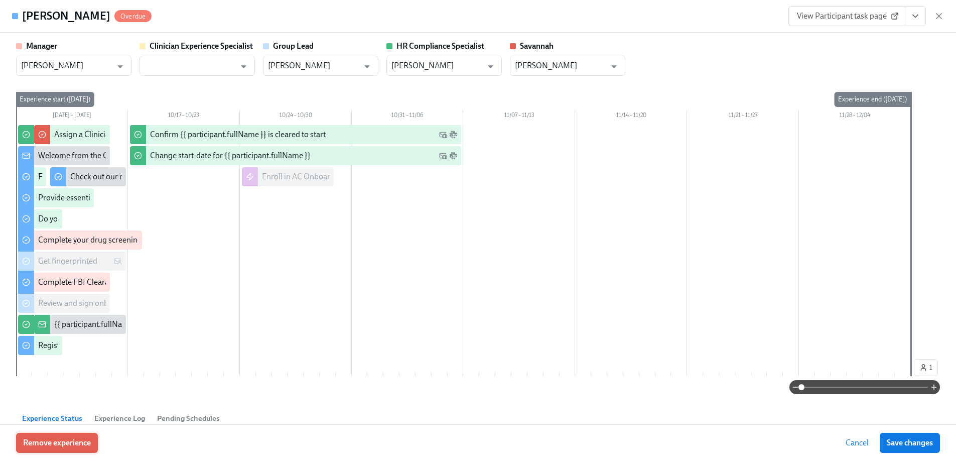
click at [60, 435] on button "Remove experience" at bounding box center [57, 442] width 82 height 20
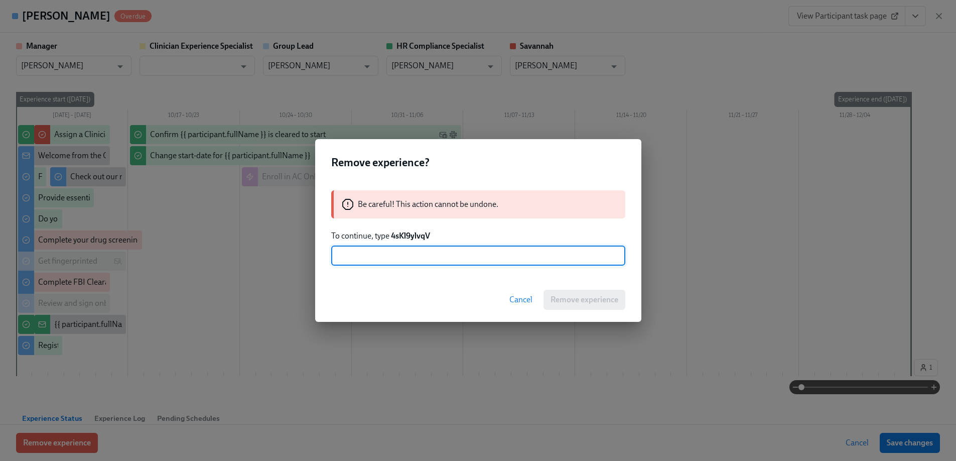
click at [401, 237] on strong "4sKl9ylvqV" at bounding box center [410, 236] width 39 height 10
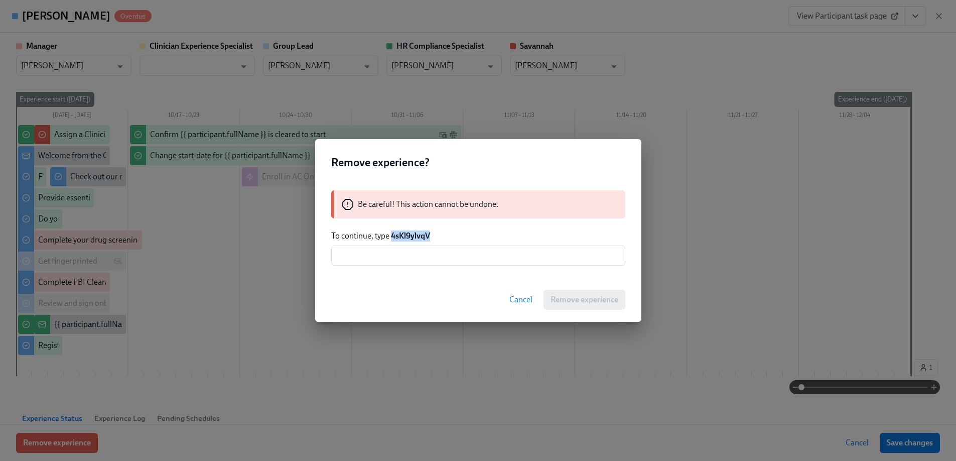
click at [401, 237] on strong "4sKl9ylvqV" at bounding box center [410, 236] width 39 height 10
copy strong "4sKl9ylvqV"
click at [421, 262] on input "text" at bounding box center [478, 255] width 294 height 20
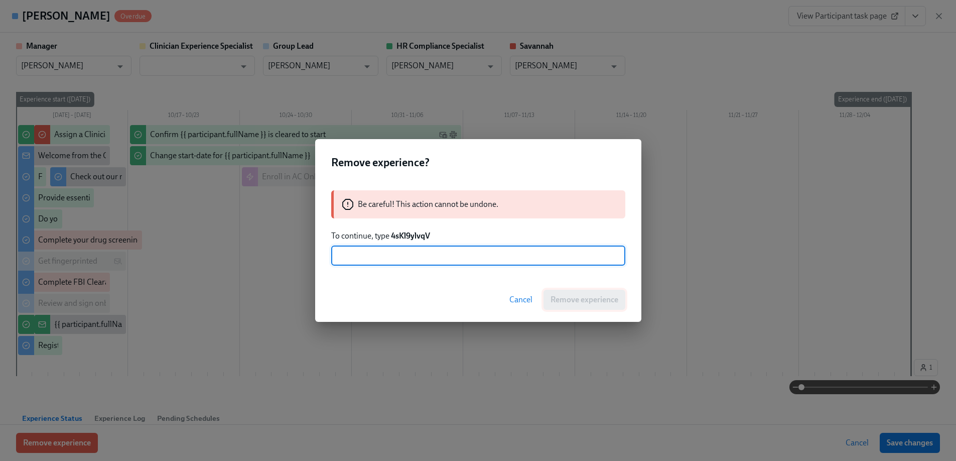
paste input "4sKl9ylvqV"
type input "4sKl9ylvqV"
click at [584, 306] on button "Remove experience" at bounding box center [584, 299] width 82 height 20
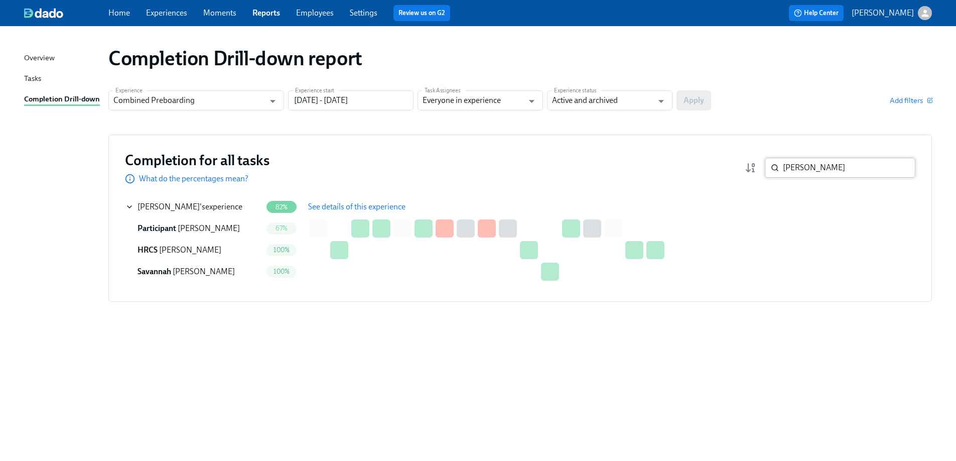
click at [842, 166] on input "[PERSON_NAME]" at bounding box center [849, 168] width 132 height 20
paste input "[PERSON_NAME]"
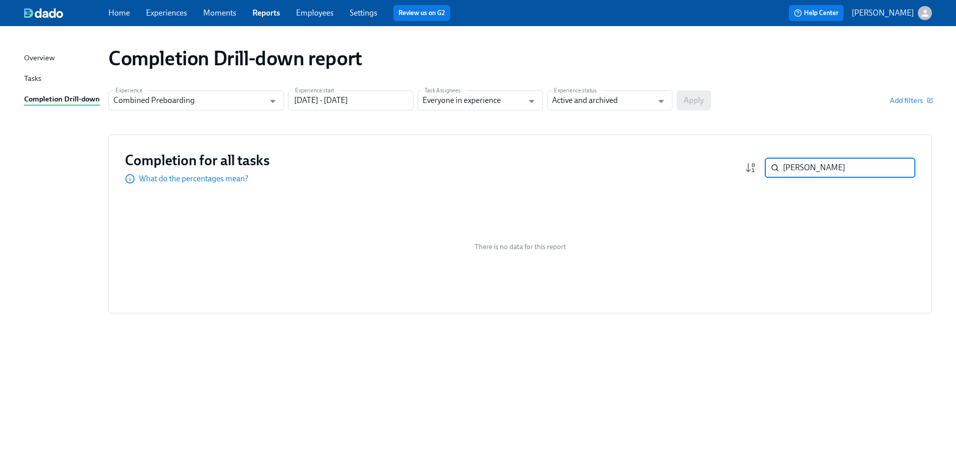
paste input "[PERSON_NAME]"
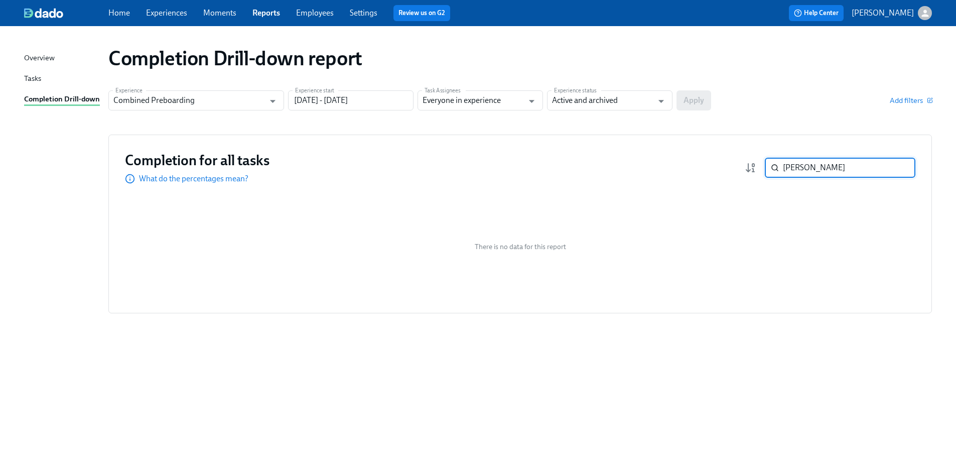
paste input "[PERSON_NAME]-Law"
paste input "[PERSON_NAME]"
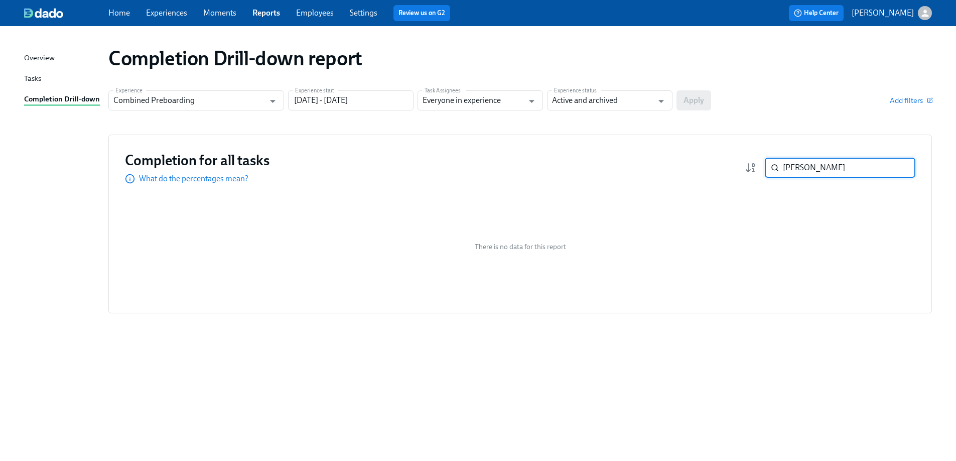
paste input "[PERSON_NAME]"
type input "[PERSON_NAME]"
